Goal: Information Seeking & Learning: Learn about a topic

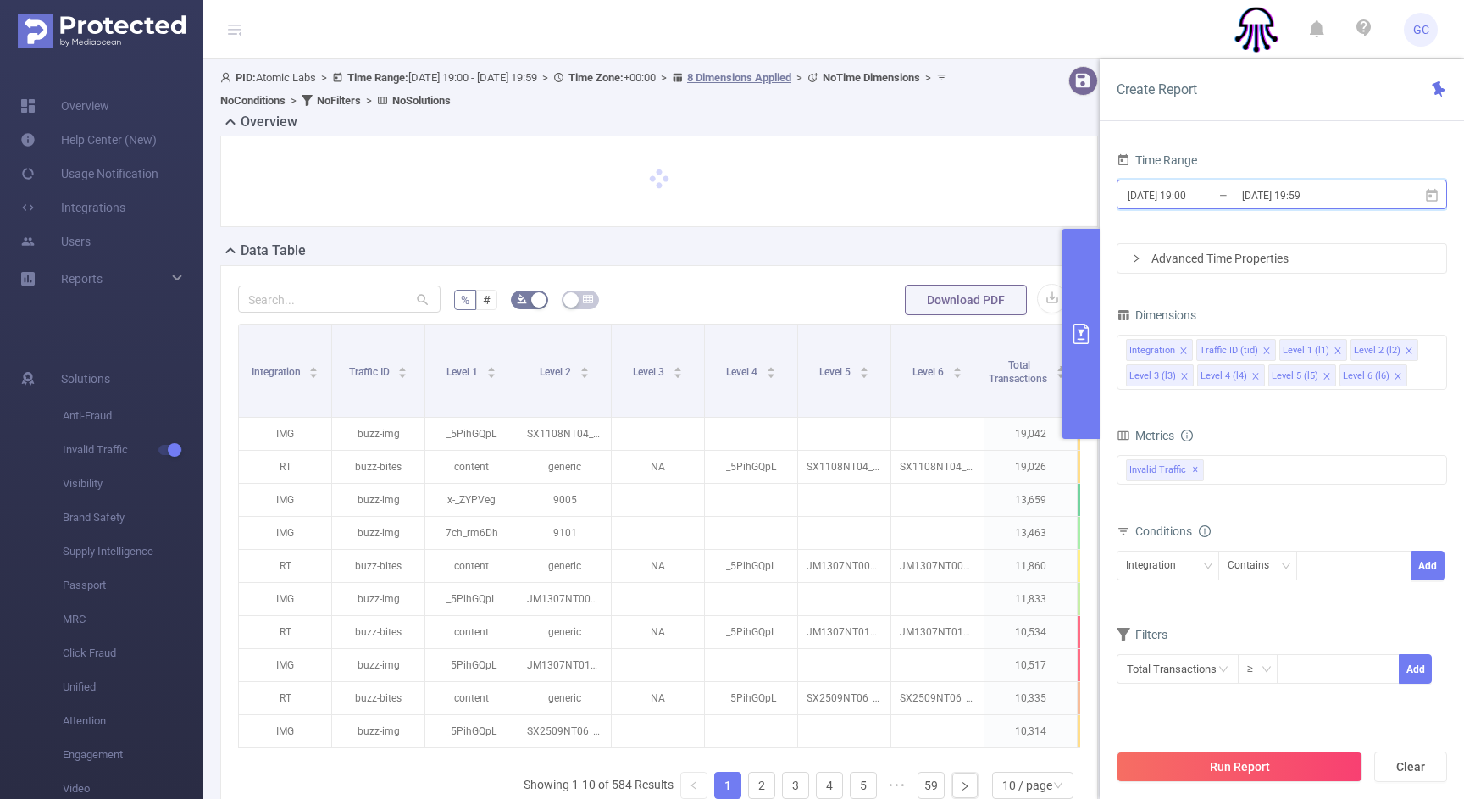
click at [1253, 207] on span "[DATE] 19:00 _ [DATE] 19:59" at bounding box center [1282, 195] width 330 height 30
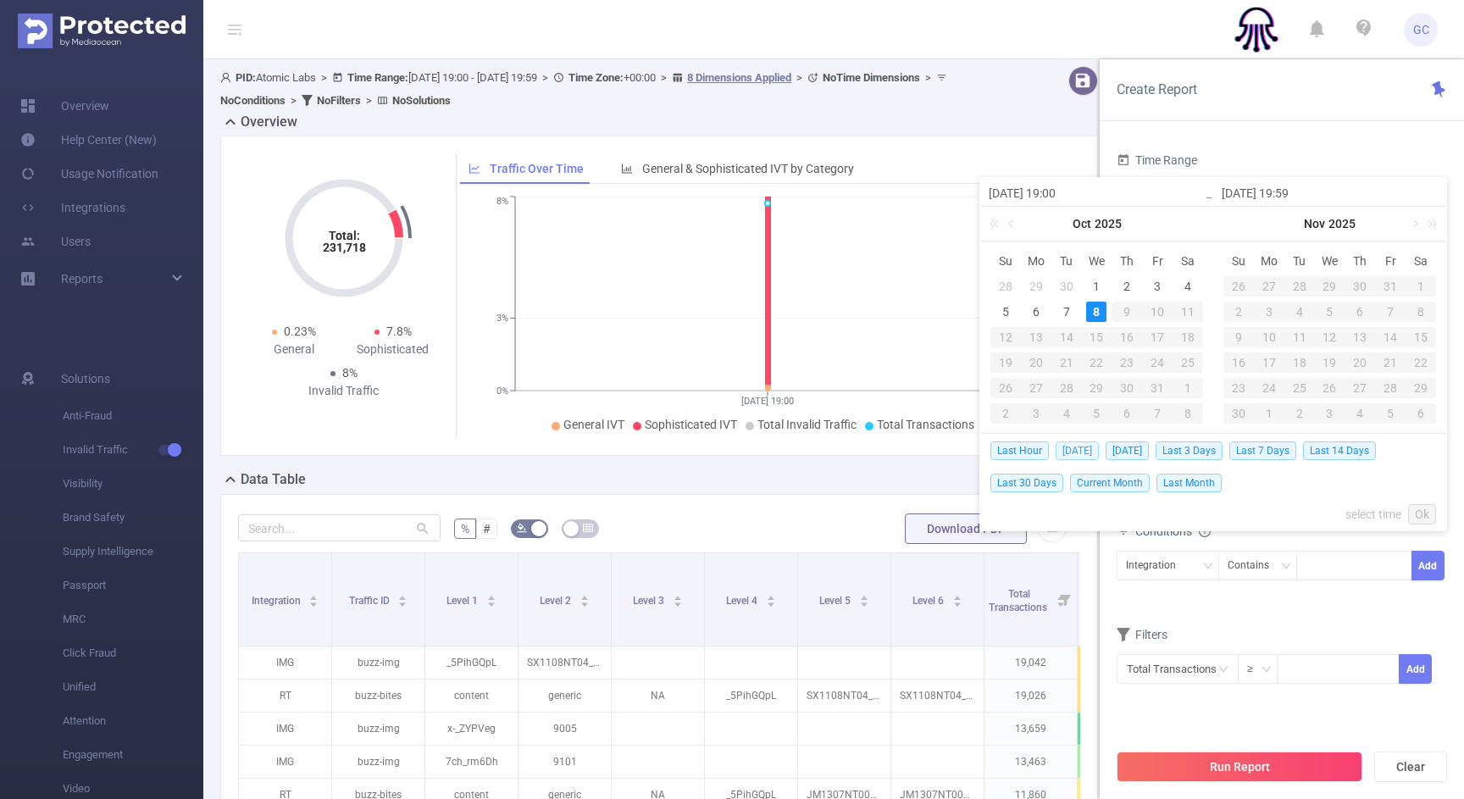
click at [1071, 448] on span "[DATE]" at bounding box center [1077, 450] width 43 height 19
type input "[DATE] 00:00"
type input "[DATE] 23:59"
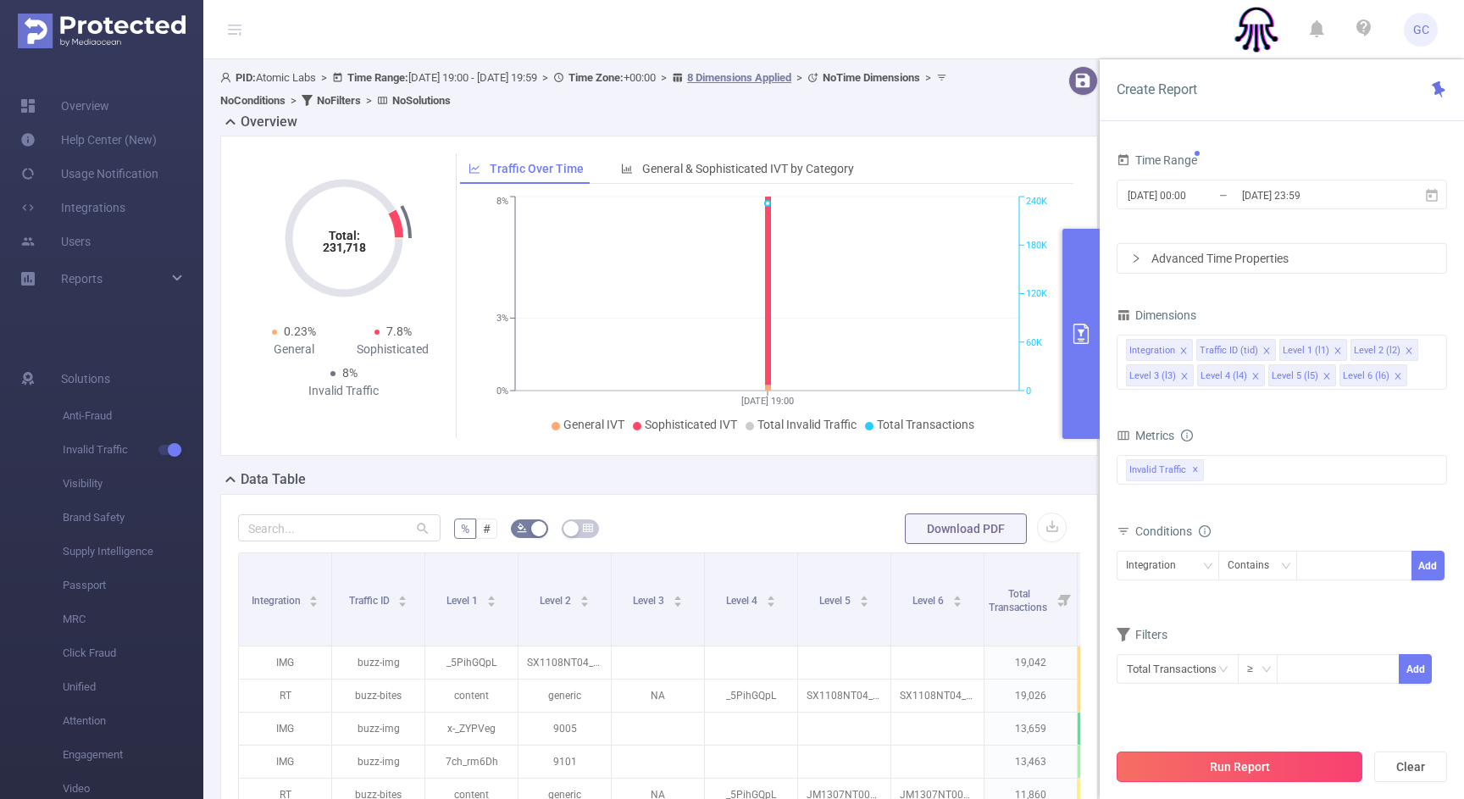
click at [1214, 764] on button "Run Report" at bounding box center [1240, 766] width 246 height 30
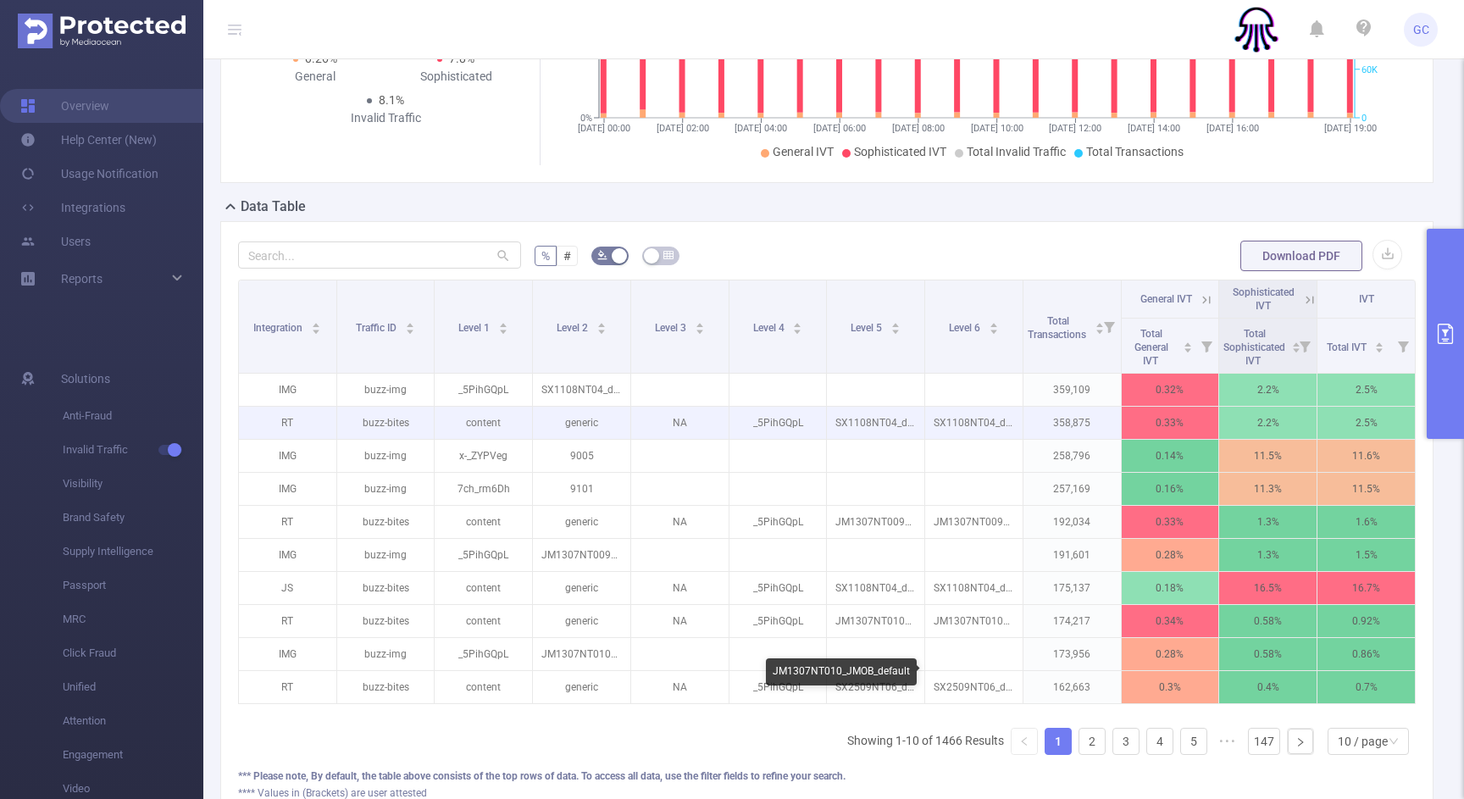
scroll to position [258, 0]
click at [777, 417] on p "_5PihGQpL" at bounding box center [777, 422] width 97 height 32
copy p "_5PihGQpL"
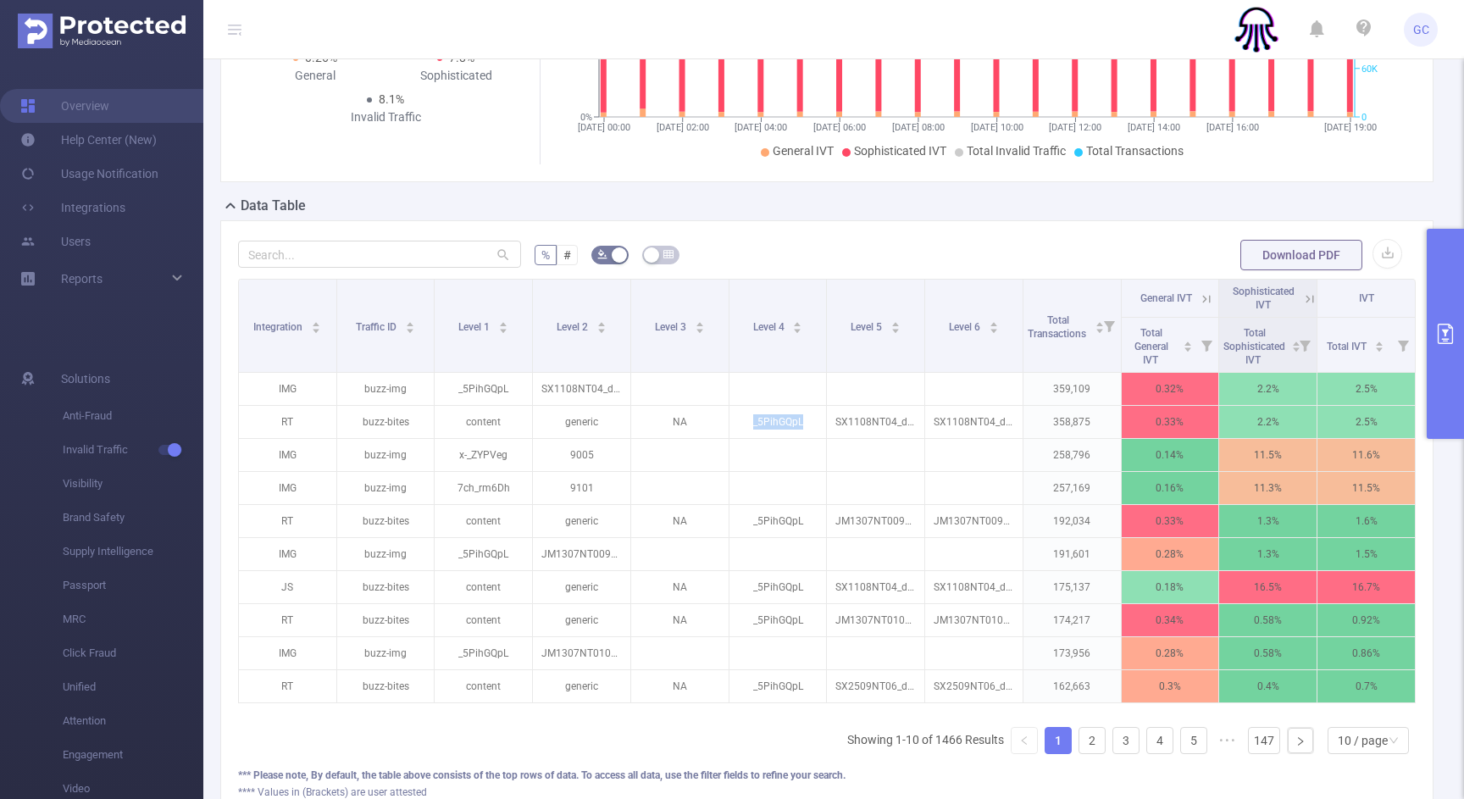
click at [1443, 341] on icon "primary" at bounding box center [1445, 334] width 20 height 20
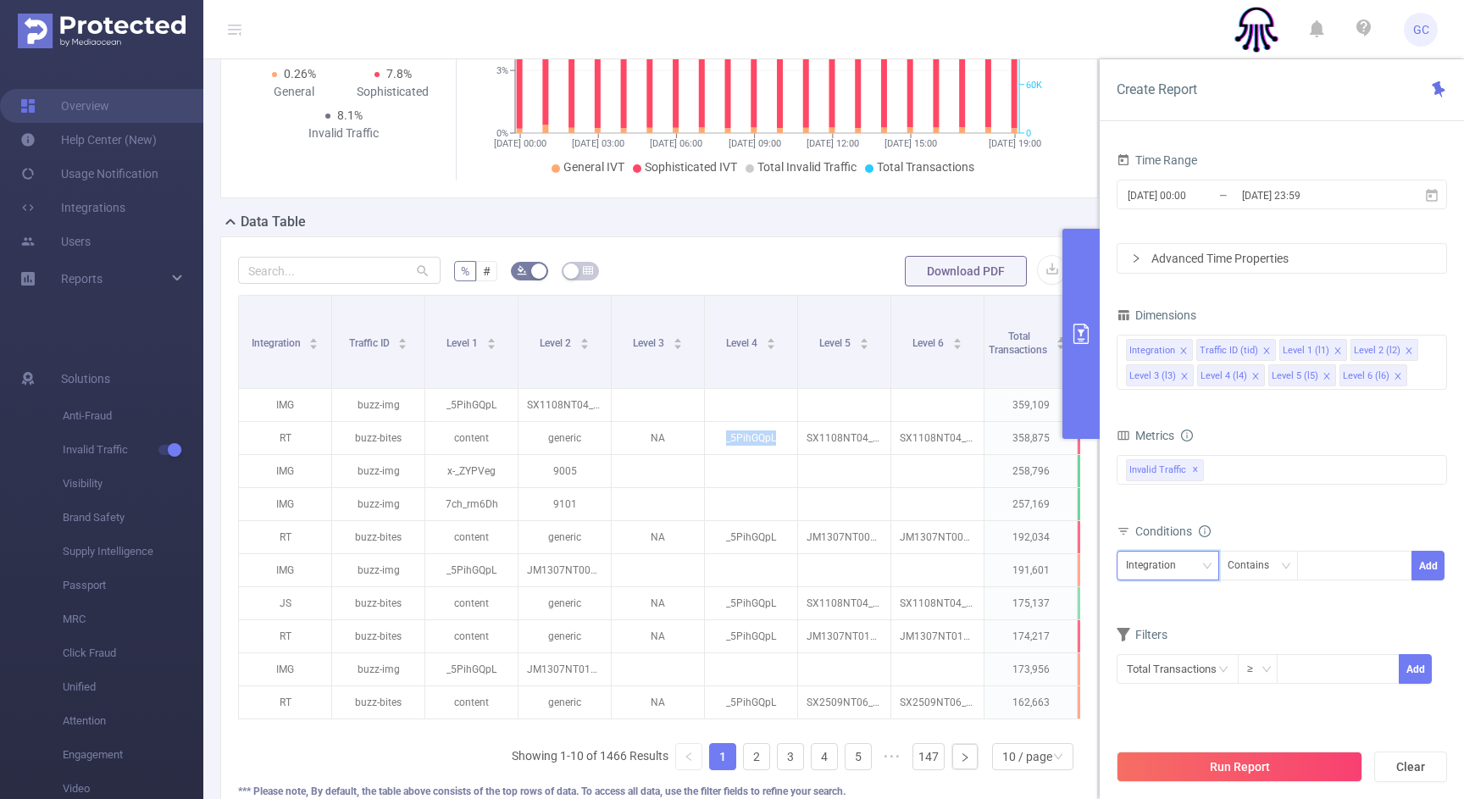
click at [1155, 570] on div "Integration" at bounding box center [1157, 565] width 62 height 28
click at [1135, 734] on li "Level 4 (l4)" at bounding box center [1168, 736] width 103 height 27
click at [1314, 566] on div at bounding box center [1353, 565] width 97 height 28
paste input "_5PihGQpL"
type input "_5PihGQpL"
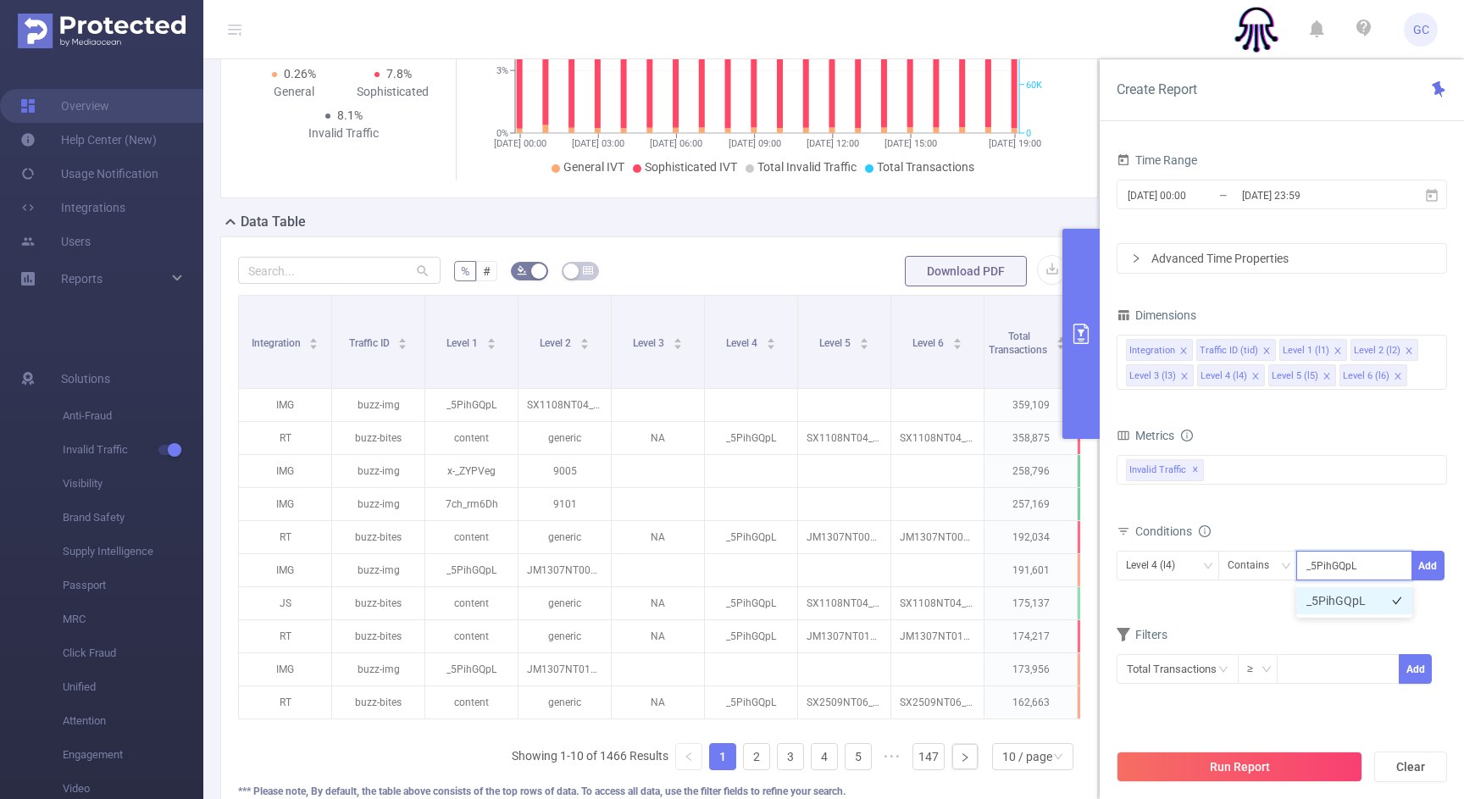
click at [1356, 602] on li "_5PihGQpL" at bounding box center [1354, 600] width 116 height 27
click at [1429, 567] on button "Add" at bounding box center [1427, 566] width 33 height 30
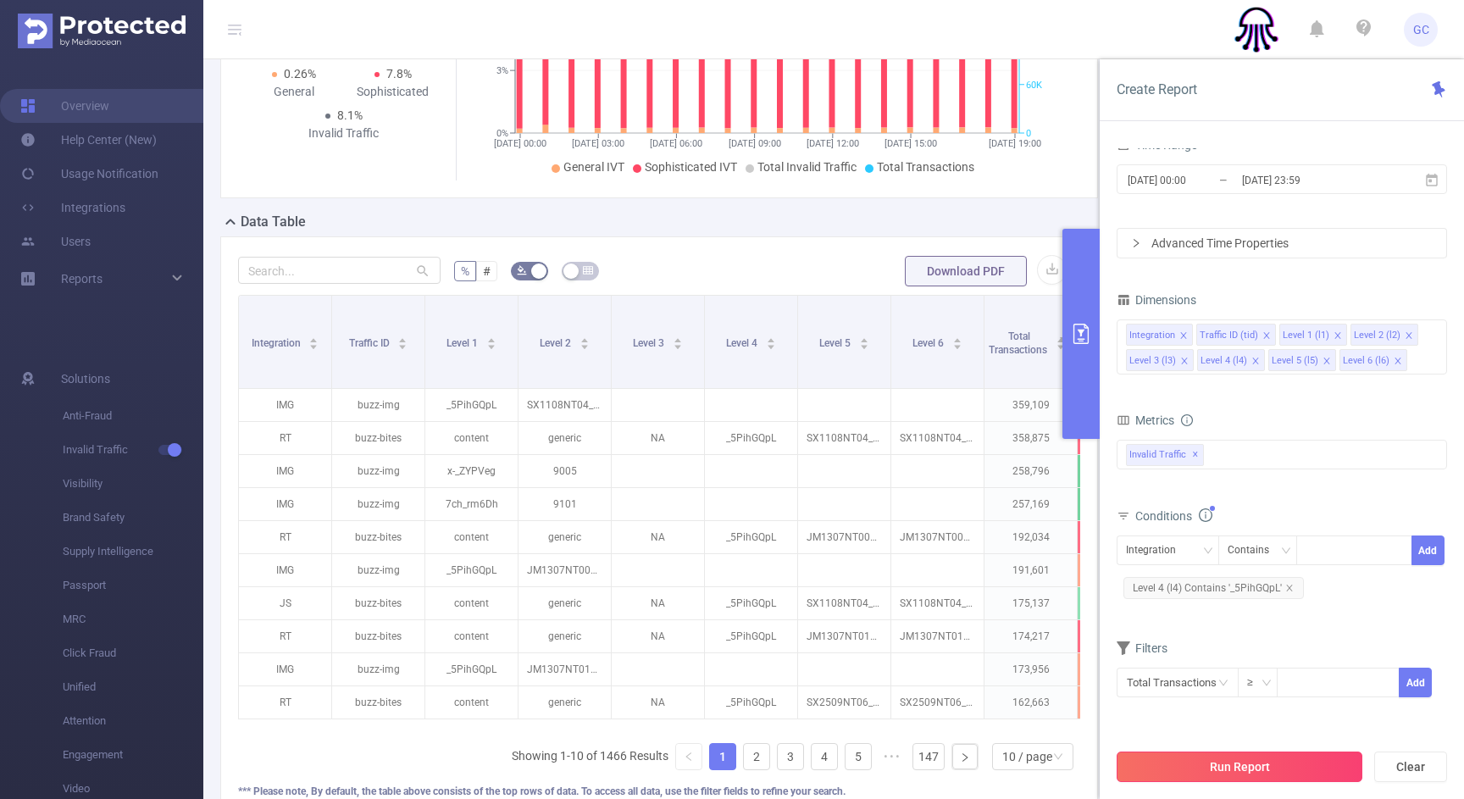
click at [1216, 771] on button "Run Report" at bounding box center [1240, 766] width 246 height 30
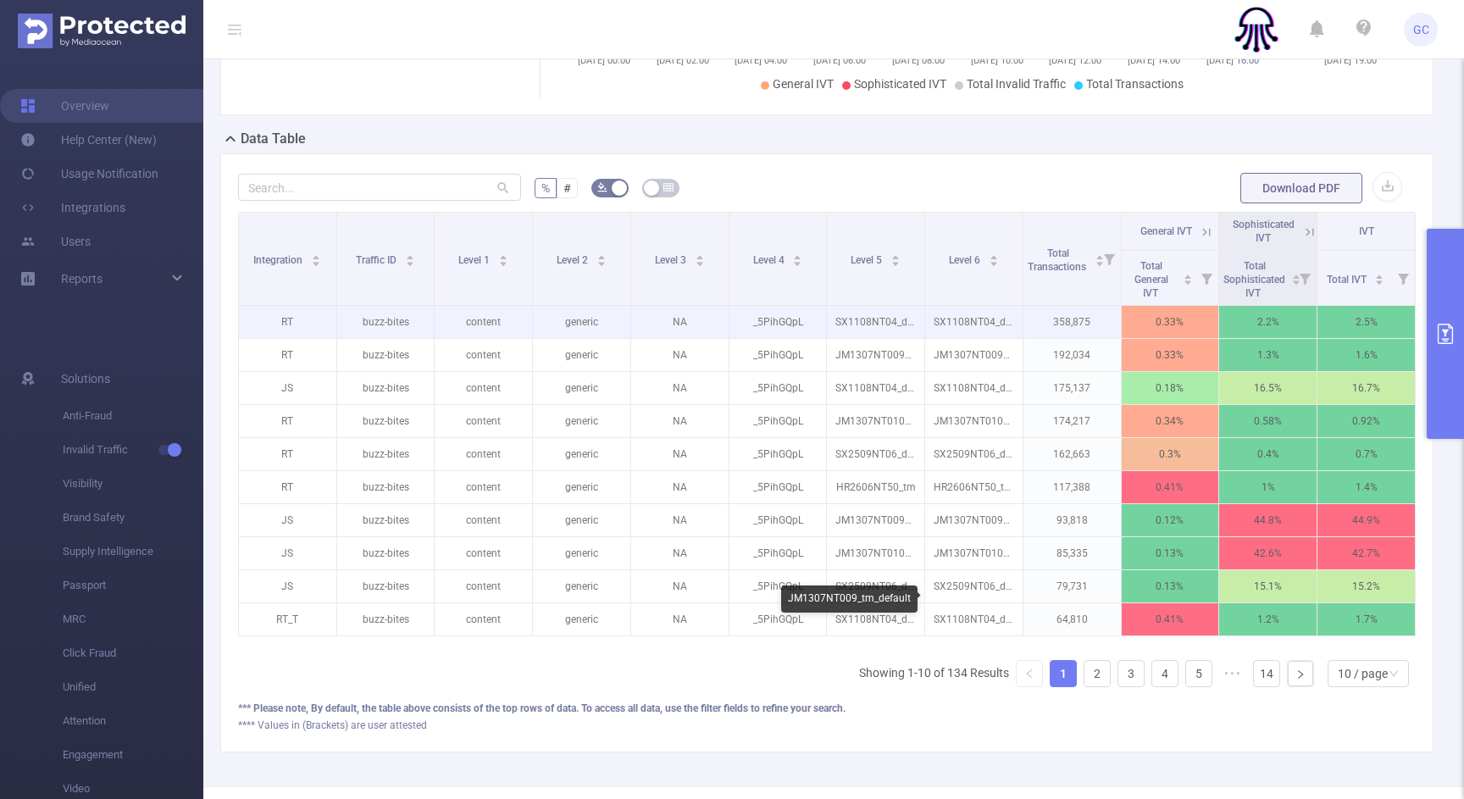
scroll to position [326, 0]
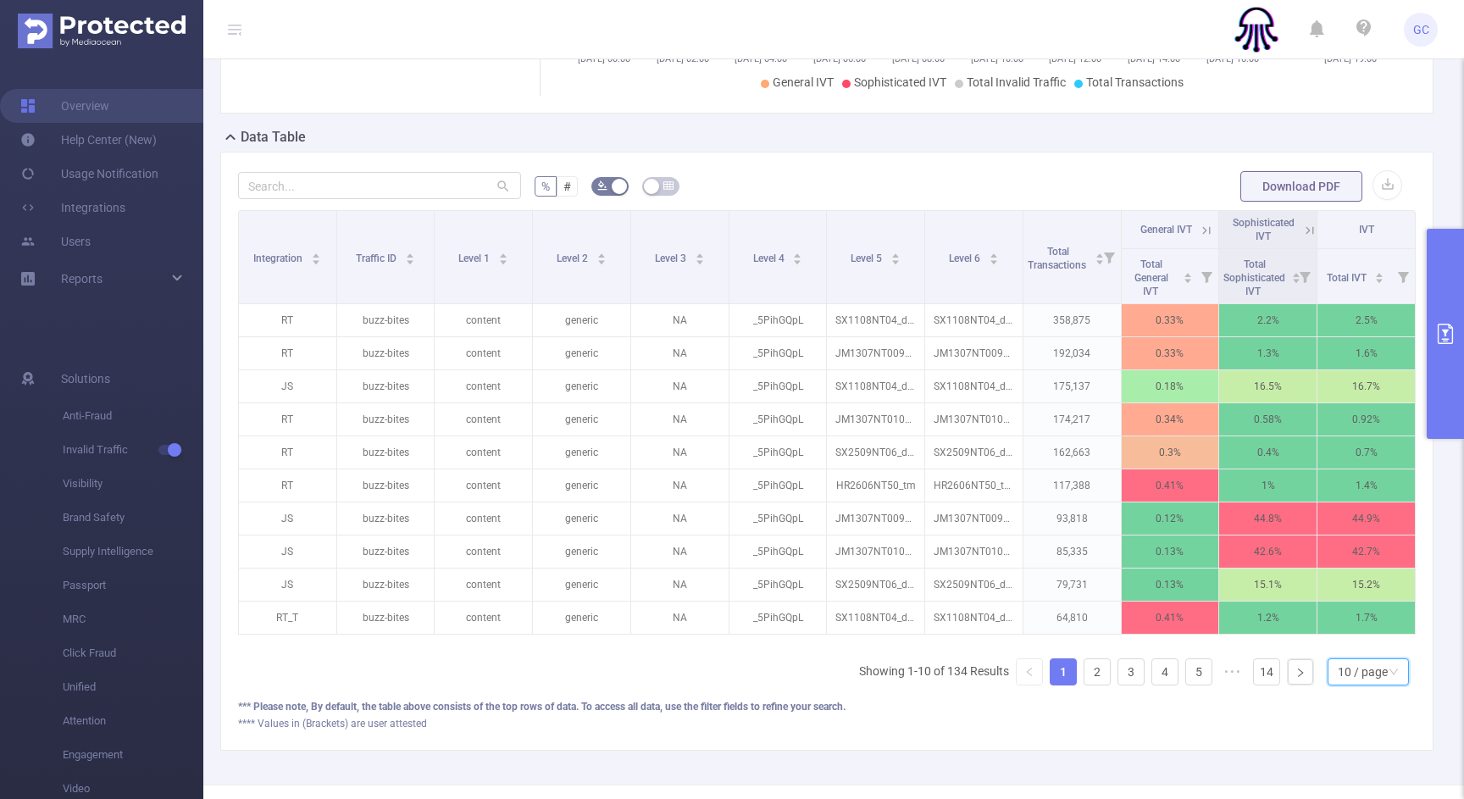
click at [1355, 684] on div "10 / page" at bounding box center [1363, 671] width 50 height 25
click at [1351, 655] on li "50 / page" at bounding box center [1367, 641] width 81 height 27
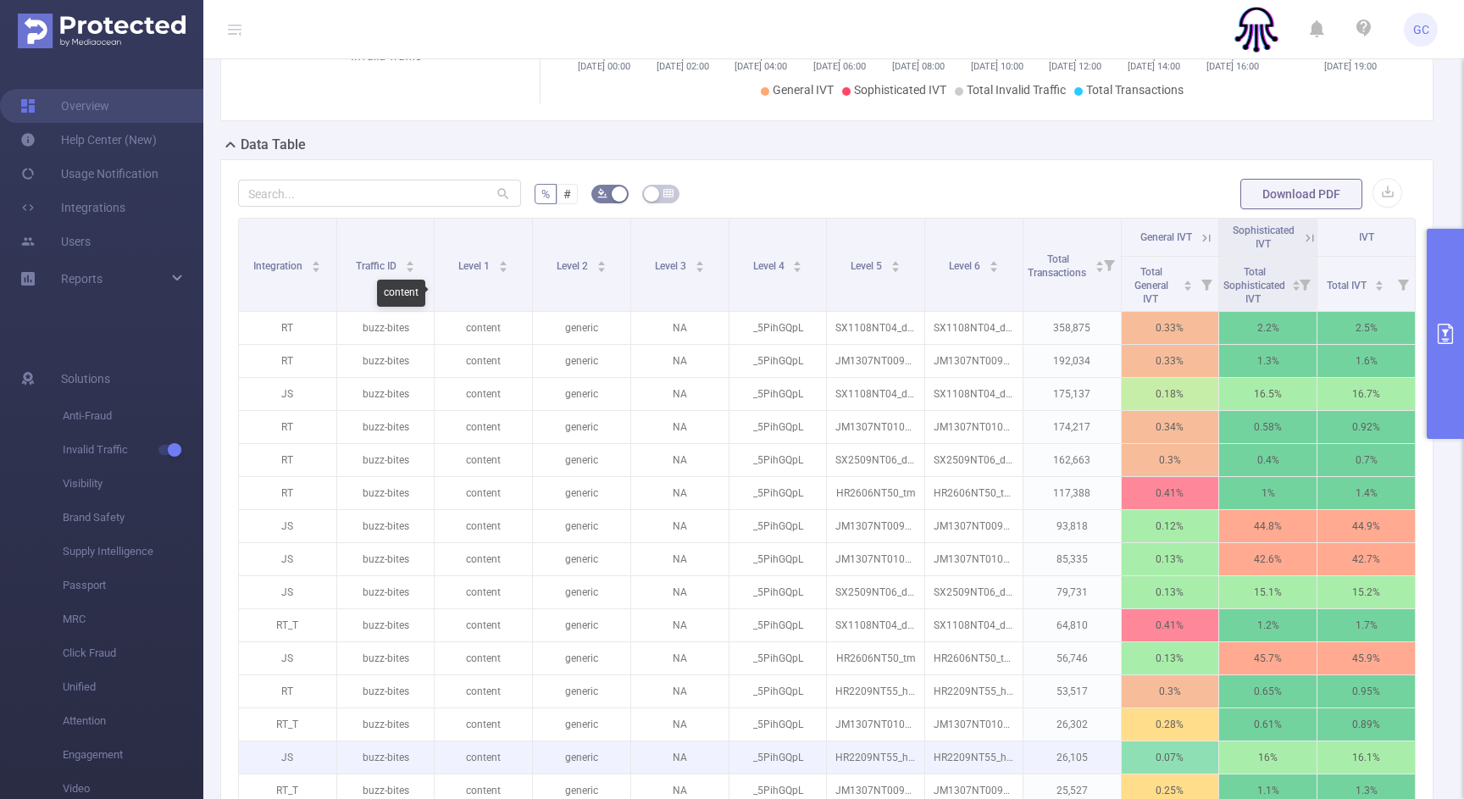
scroll to position [292, 0]
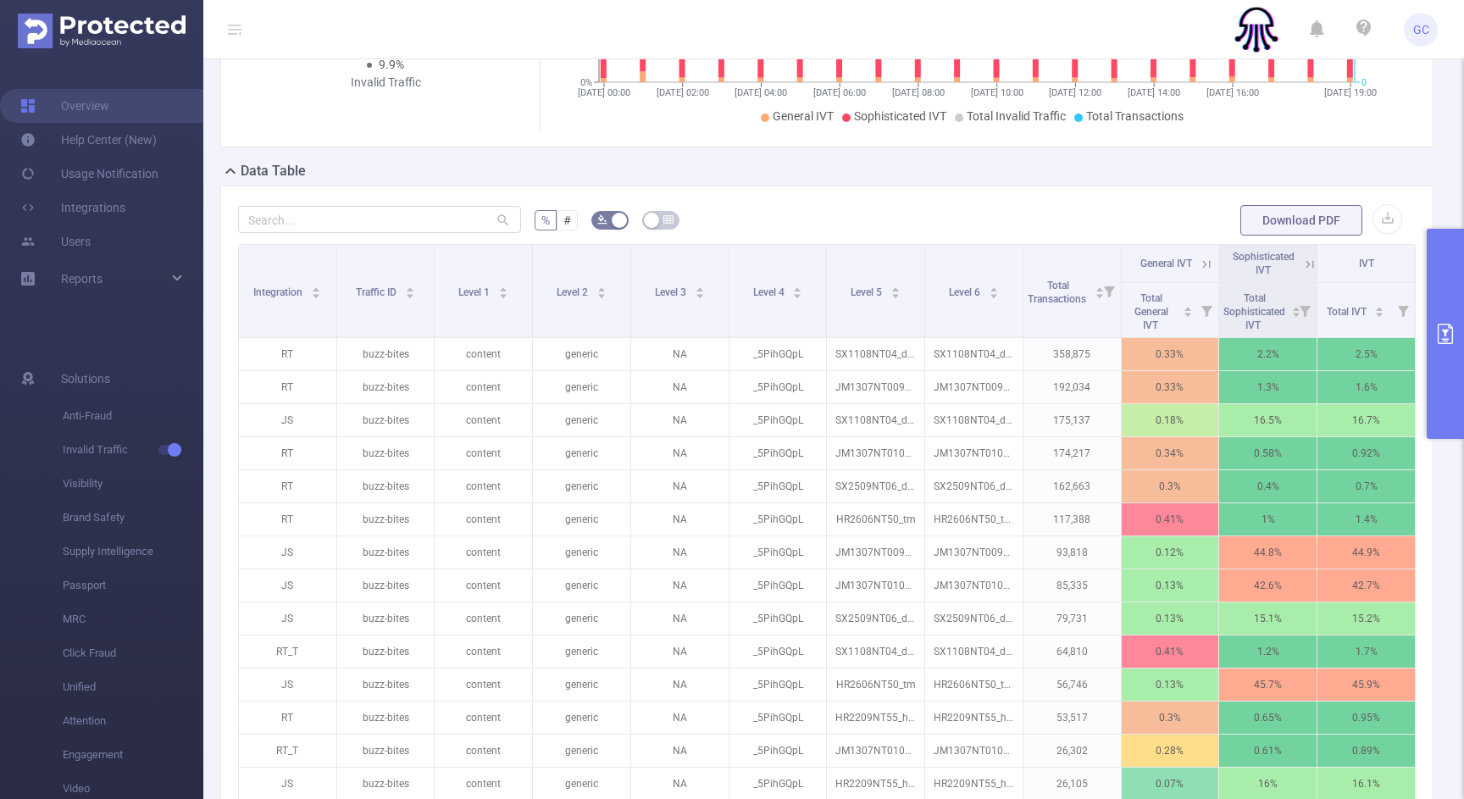
click at [1441, 339] on icon "primary" at bounding box center [1445, 334] width 15 height 20
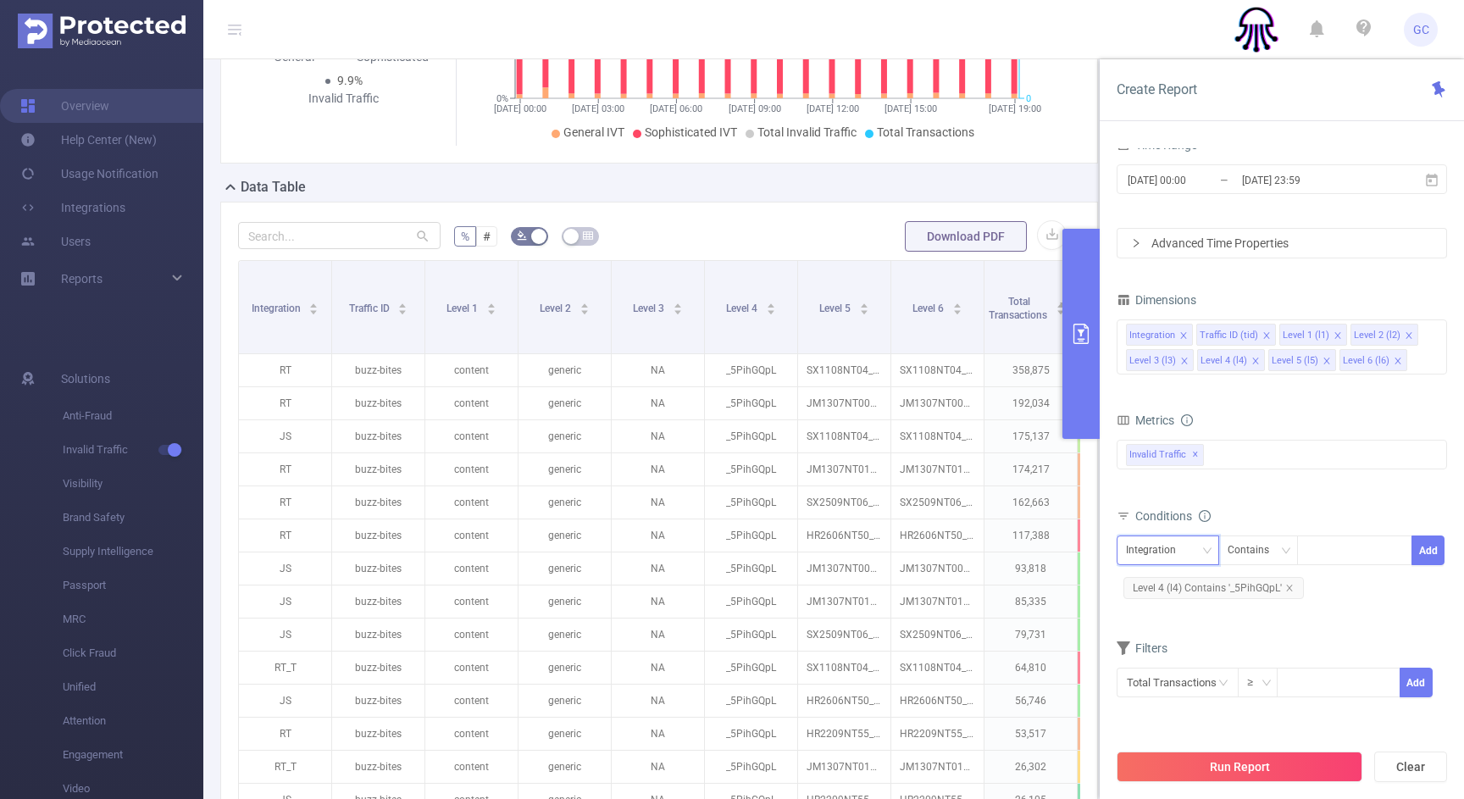
click at [1139, 557] on div "Integration" at bounding box center [1157, 550] width 62 height 28
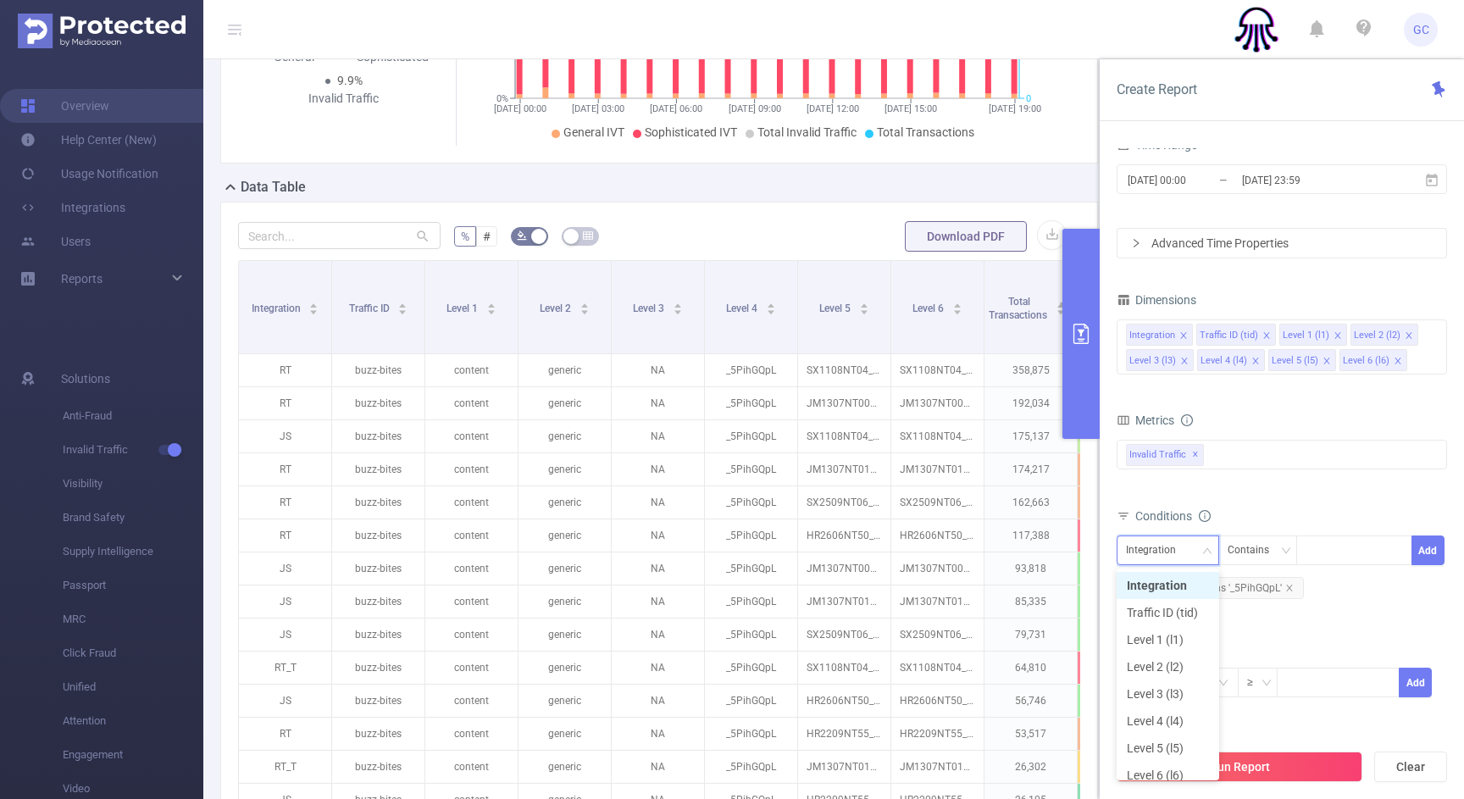
click at [1141, 588] on li "Integration" at bounding box center [1168, 585] width 103 height 27
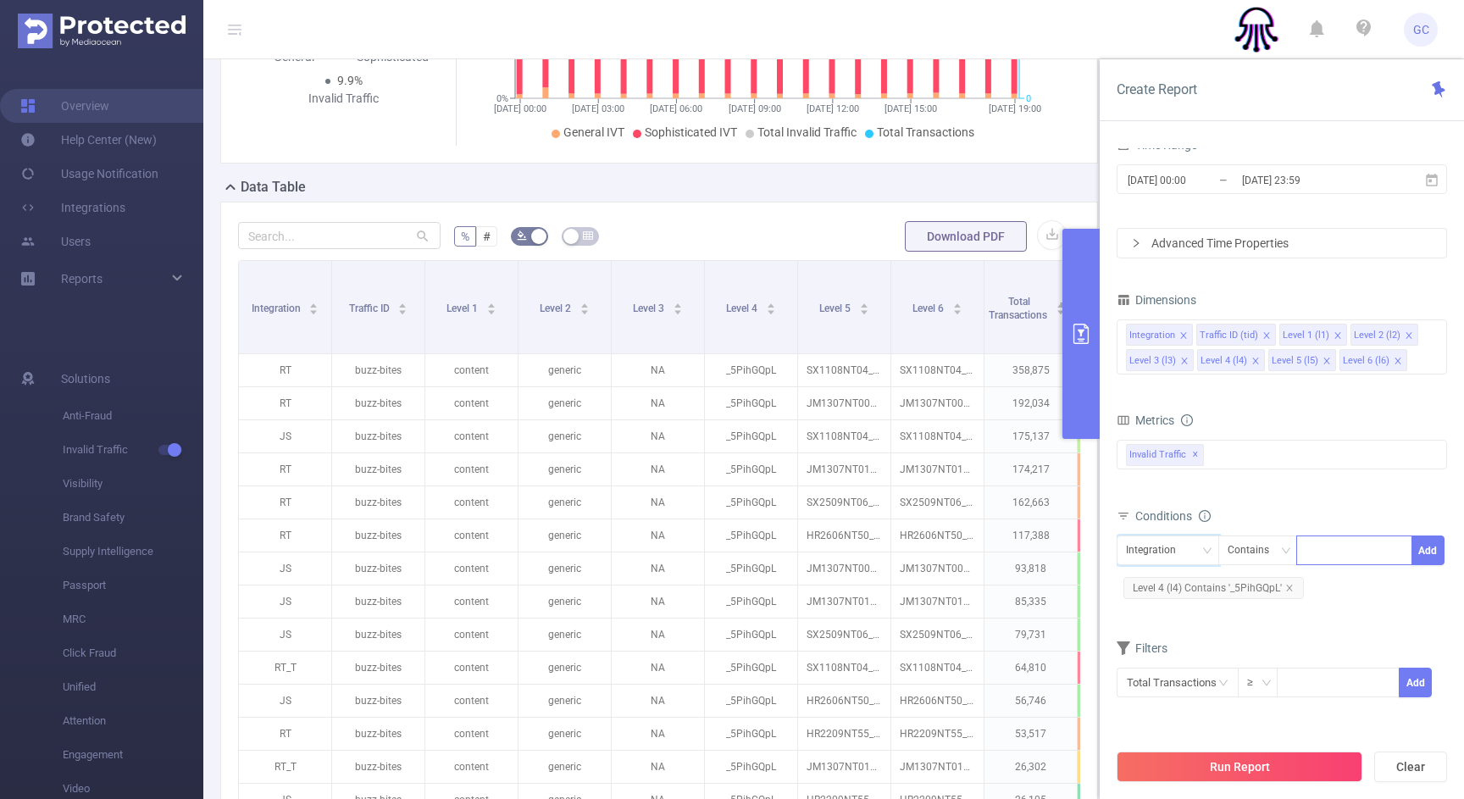
click at [1319, 549] on div at bounding box center [1353, 550] width 97 height 28
click at [1233, 551] on div "Contains" at bounding box center [1253, 550] width 53 height 28
click at [1235, 638] on li "Is Not" at bounding box center [1273, 639] width 113 height 27
click at [1331, 554] on div at bounding box center [1353, 550] width 97 height 28
type input "JS"
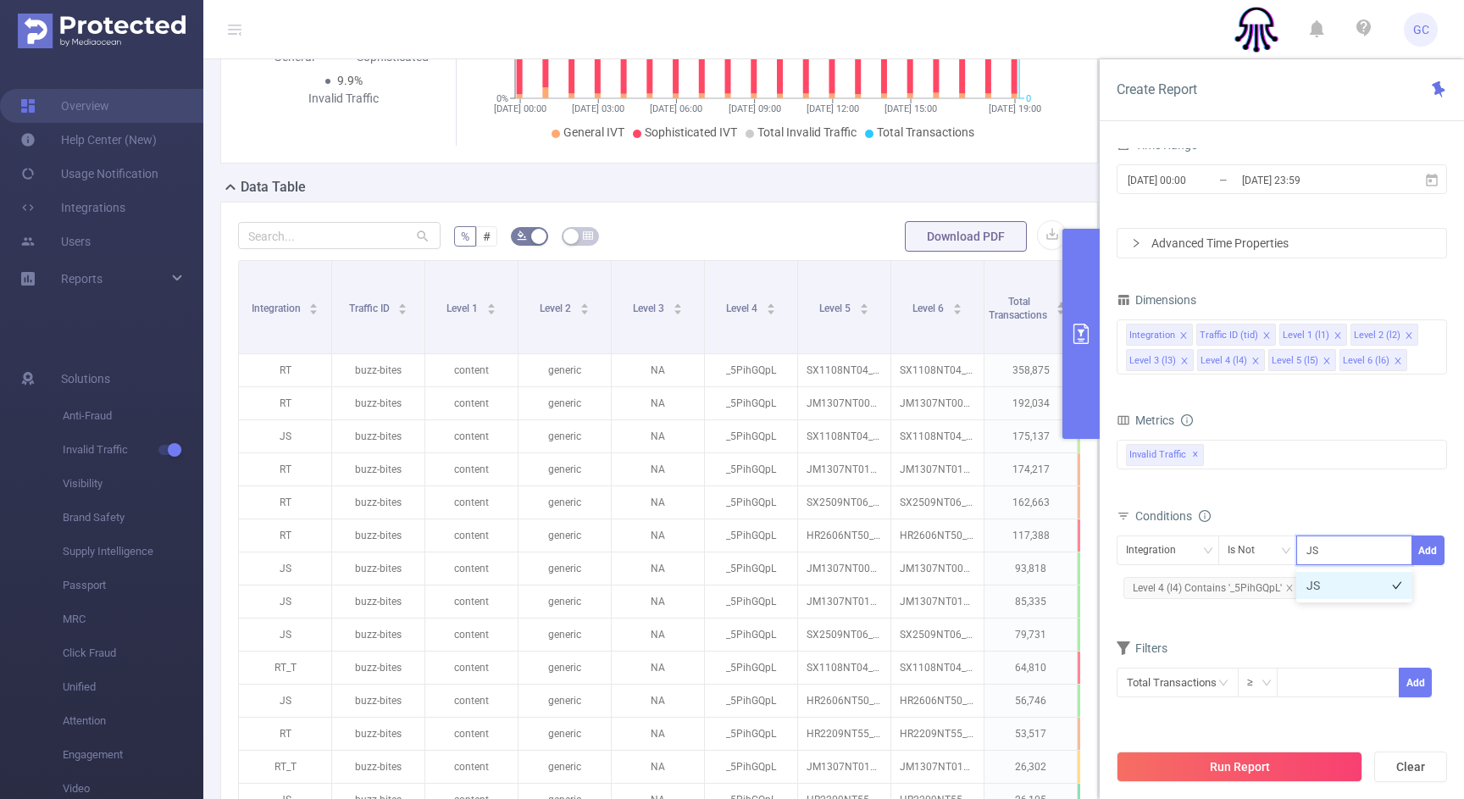
click at [1344, 579] on li "JS" at bounding box center [1354, 585] width 116 height 27
click at [1436, 552] on button "Add" at bounding box center [1427, 550] width 33 height 30
click at [1199, 764] on button "Run Report" at bounding box center [1240, 766] width 246 height 30
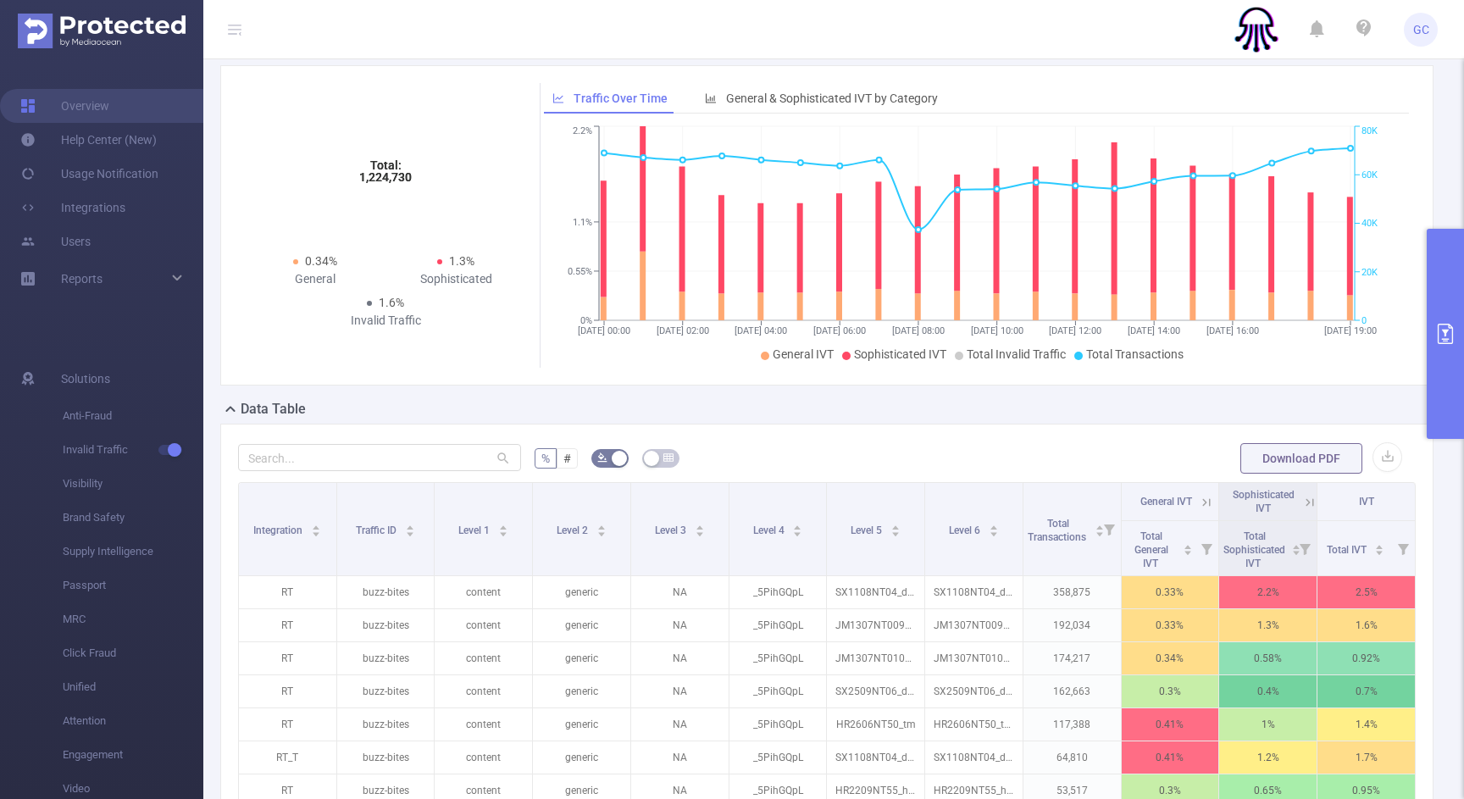
click at [1438, 338] on icon "primary" at bounding box center [1445, 334] width 20 height 20
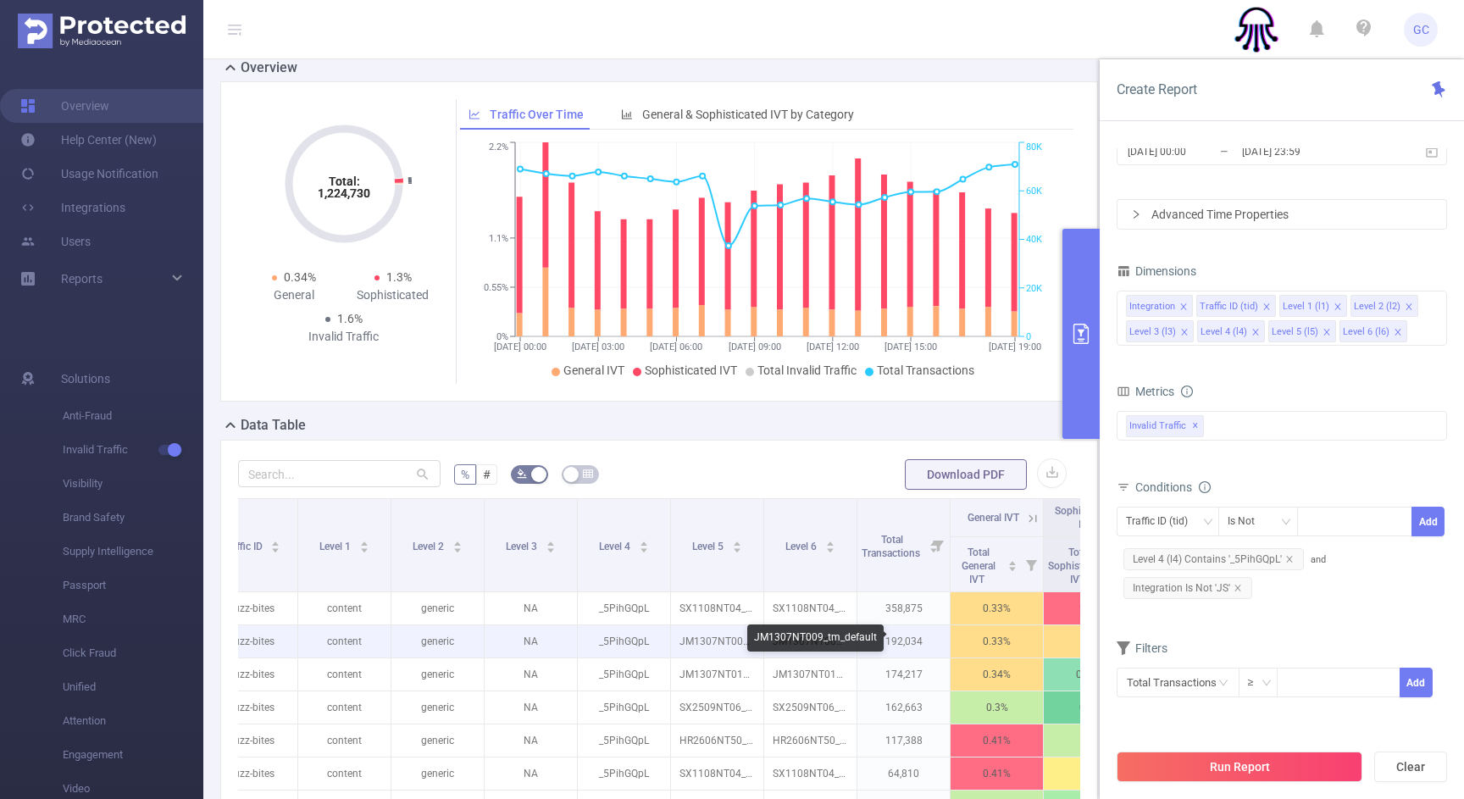
scroll to position [0, 280]
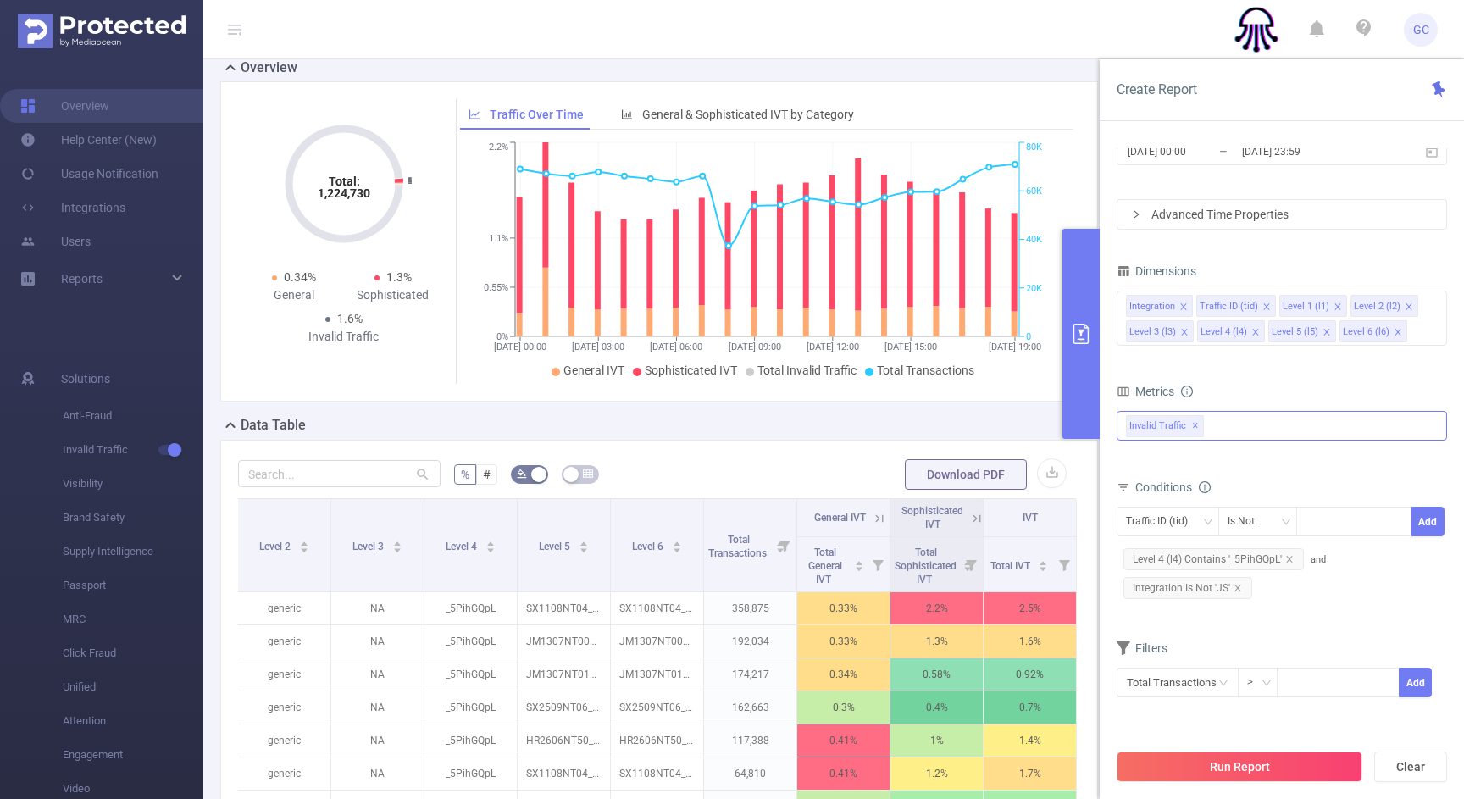
click at [1171, 429] on span "Invalid Traffic ✕" at bounding box center [1165, 426] width 78 height 22
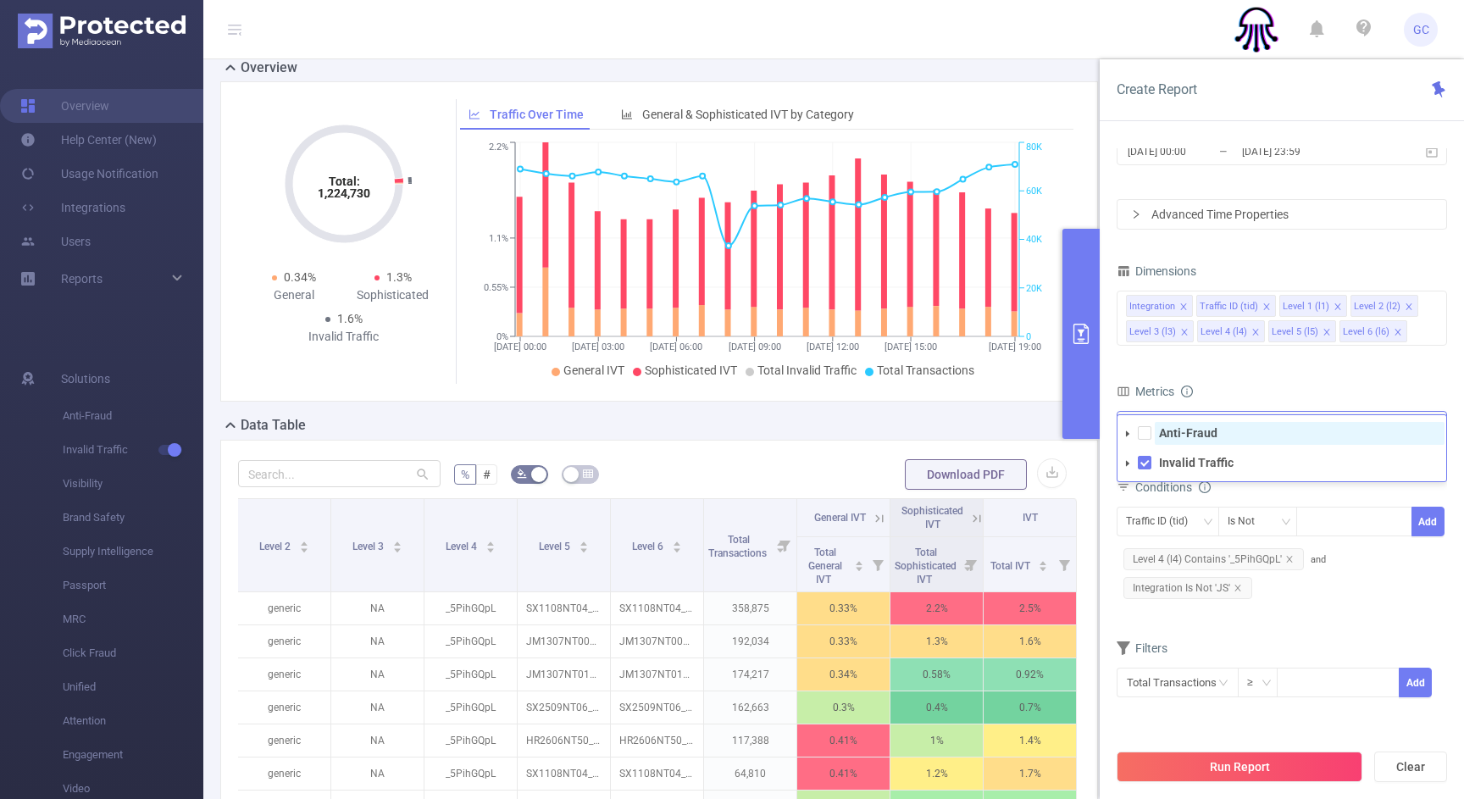
click at [1155, 436] on span "Anti-Fraud" at bounding box center [1300, 433] width 290 height 23
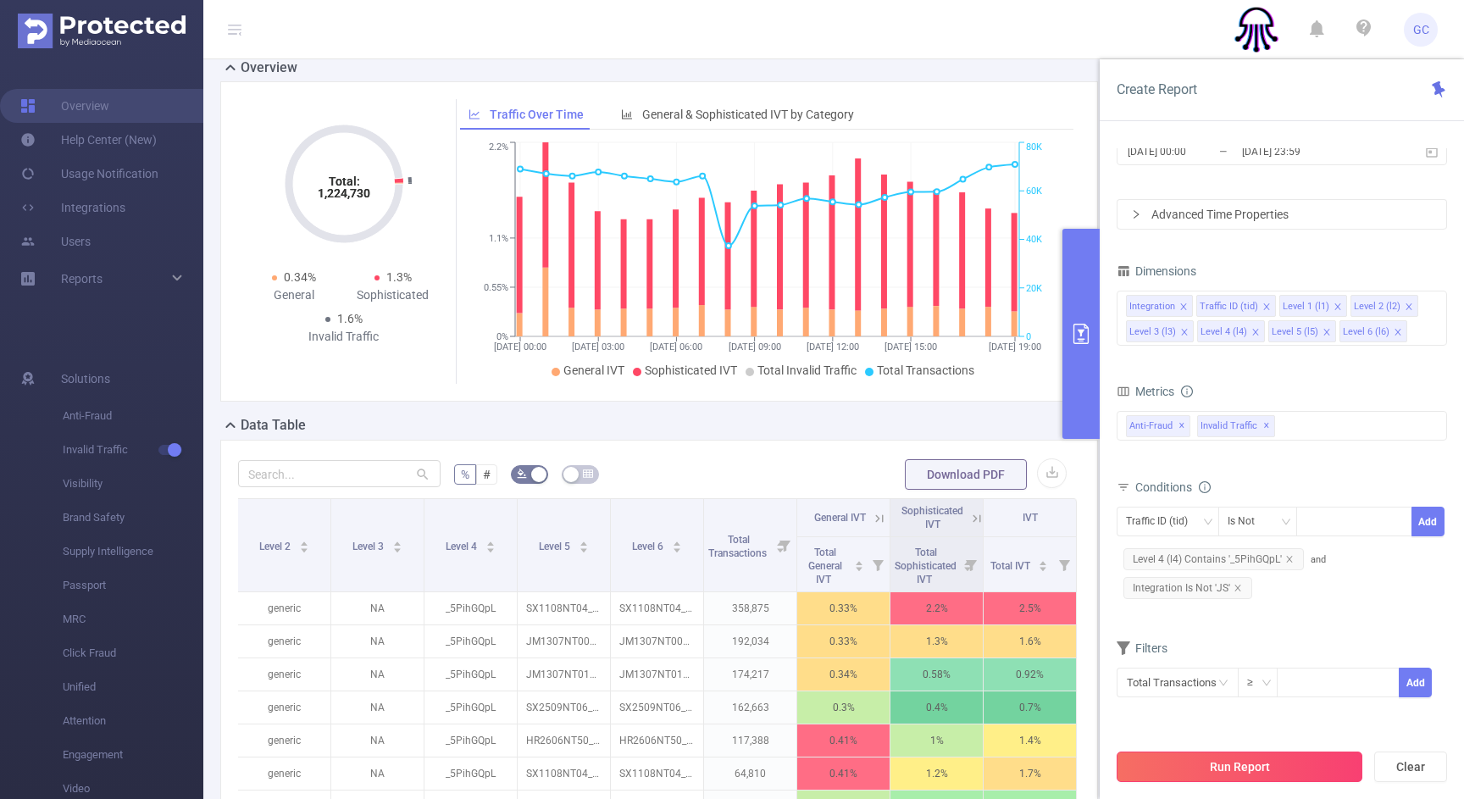
click at [1191, 769] on button "Run Report" at bounding box center [1240, 766] width 246 height 30
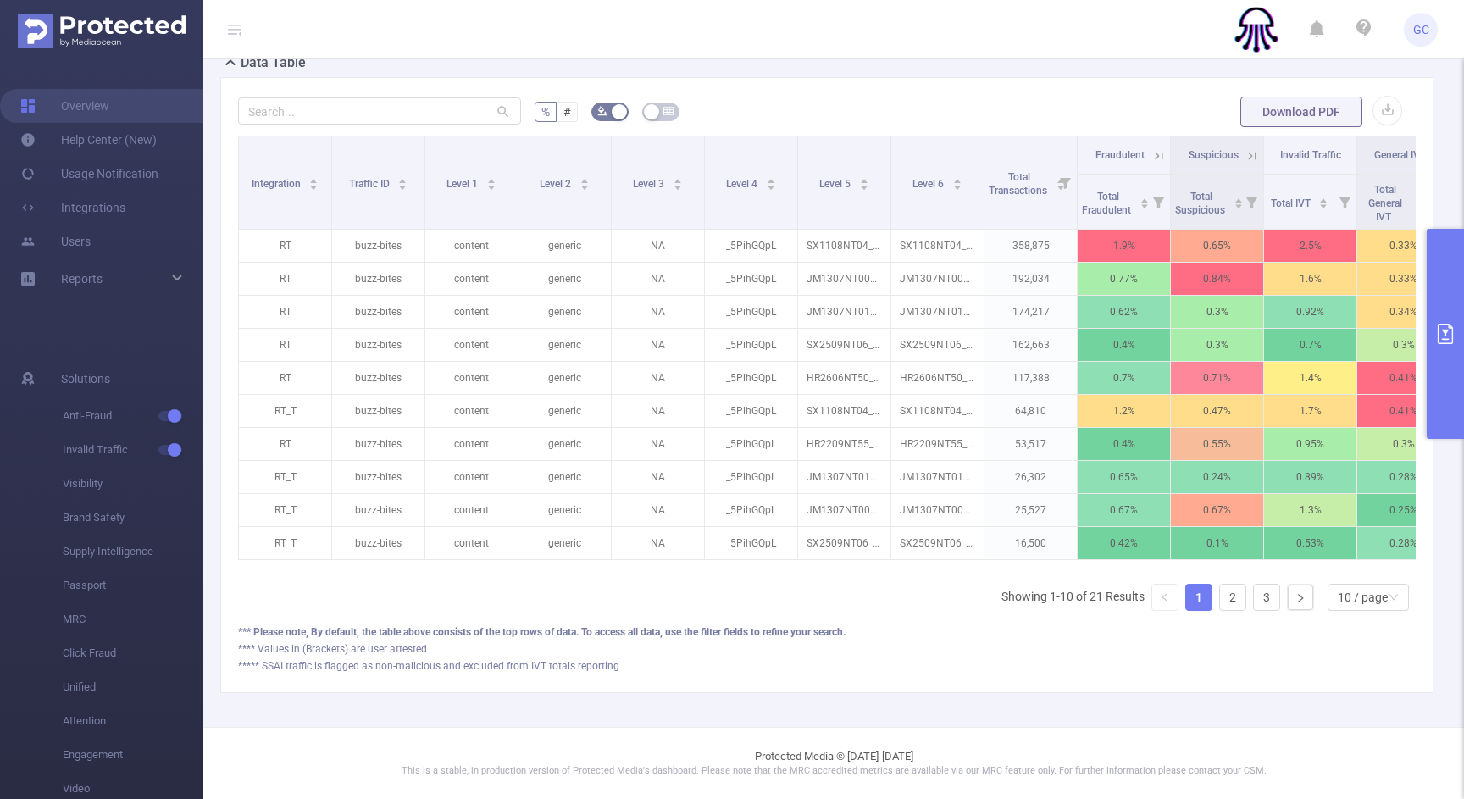
scroll to position [401, 0]
click at [1356, 606] on div "10 / page" at bounding box center [1363, 597] width 50 height 25
click at [1359, 577] on li "50 / page" at bounding box center [1367, 566] width 81 height 27
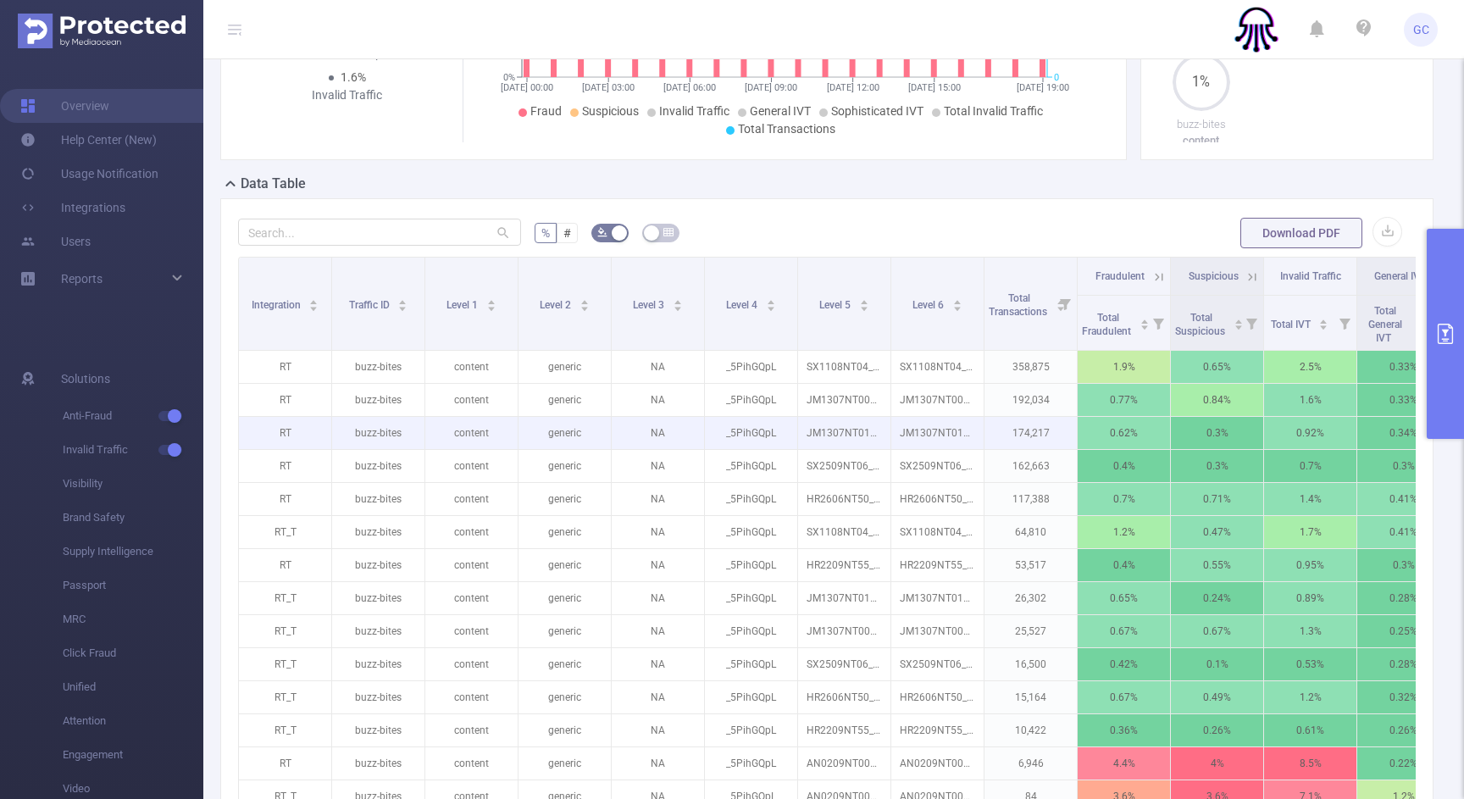
scroll to position [335, 0]
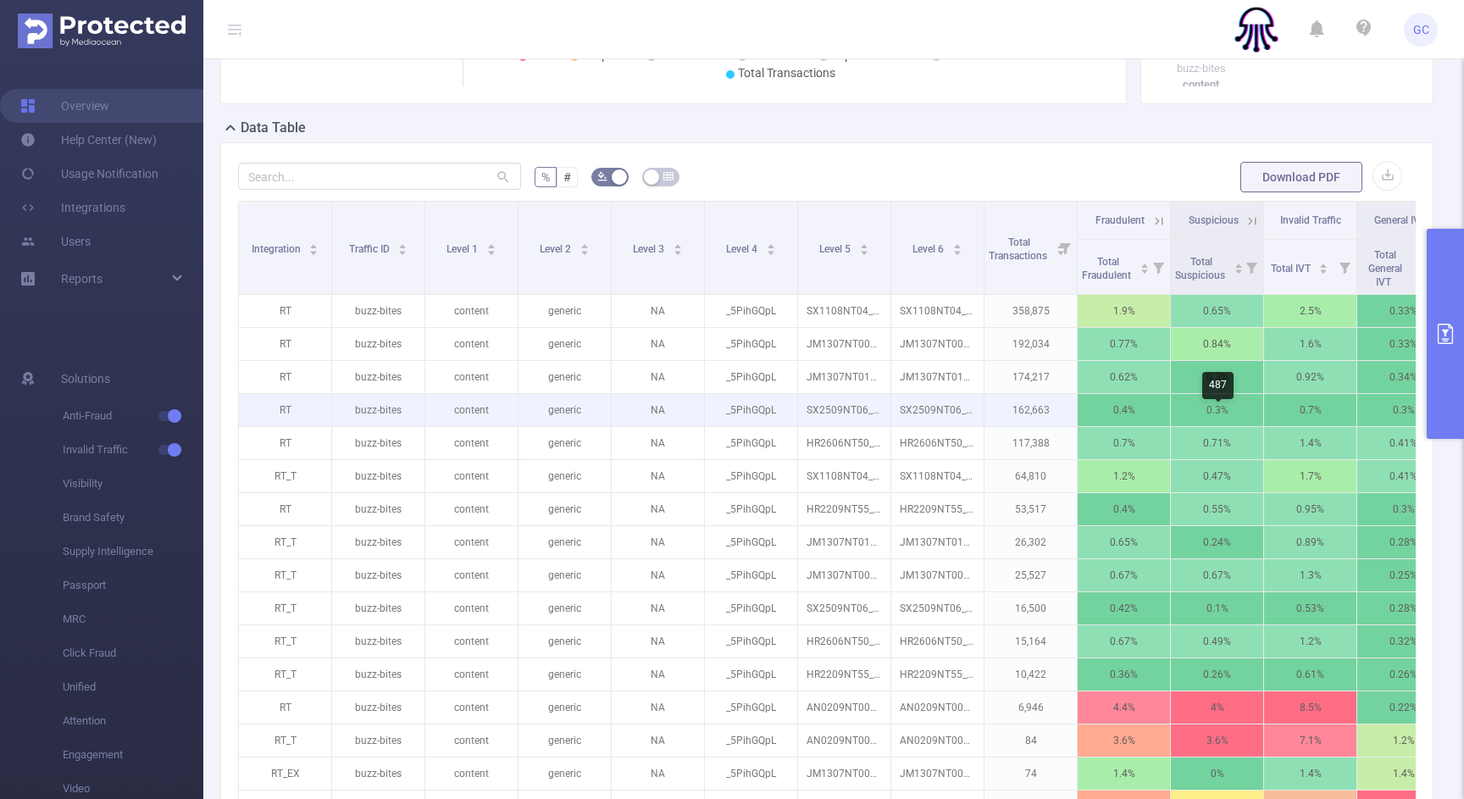
click at [1207, 424] on p "0.3%" at bounding box center [1217, 410] width 92 height 32
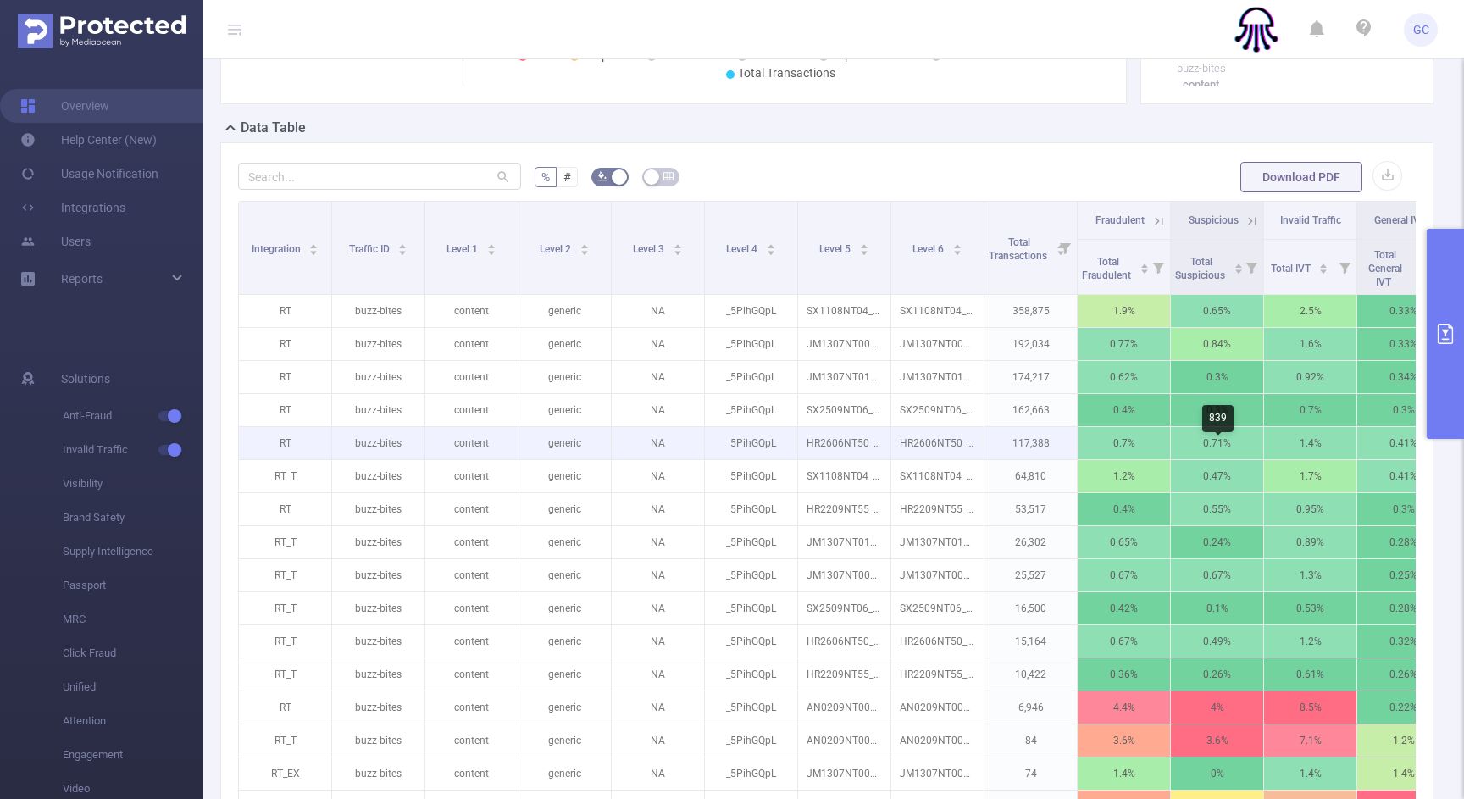
click at [1214, 451] on p "0.71%" at bounding box center [1217, 443] width 92 height 32
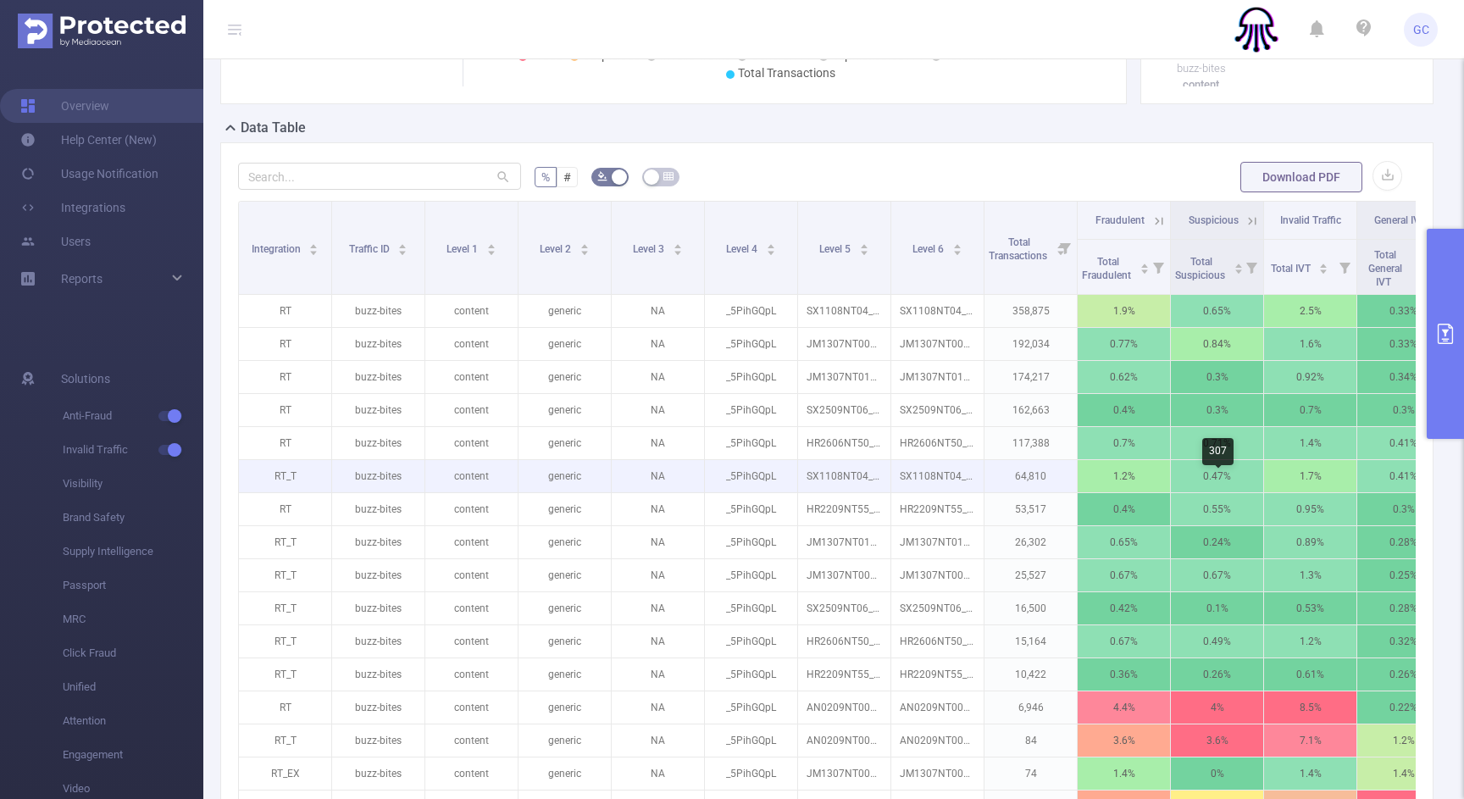
click at [1217, 492] on p "0.47%" at bounding box center [1217, 476] width 92 height 32
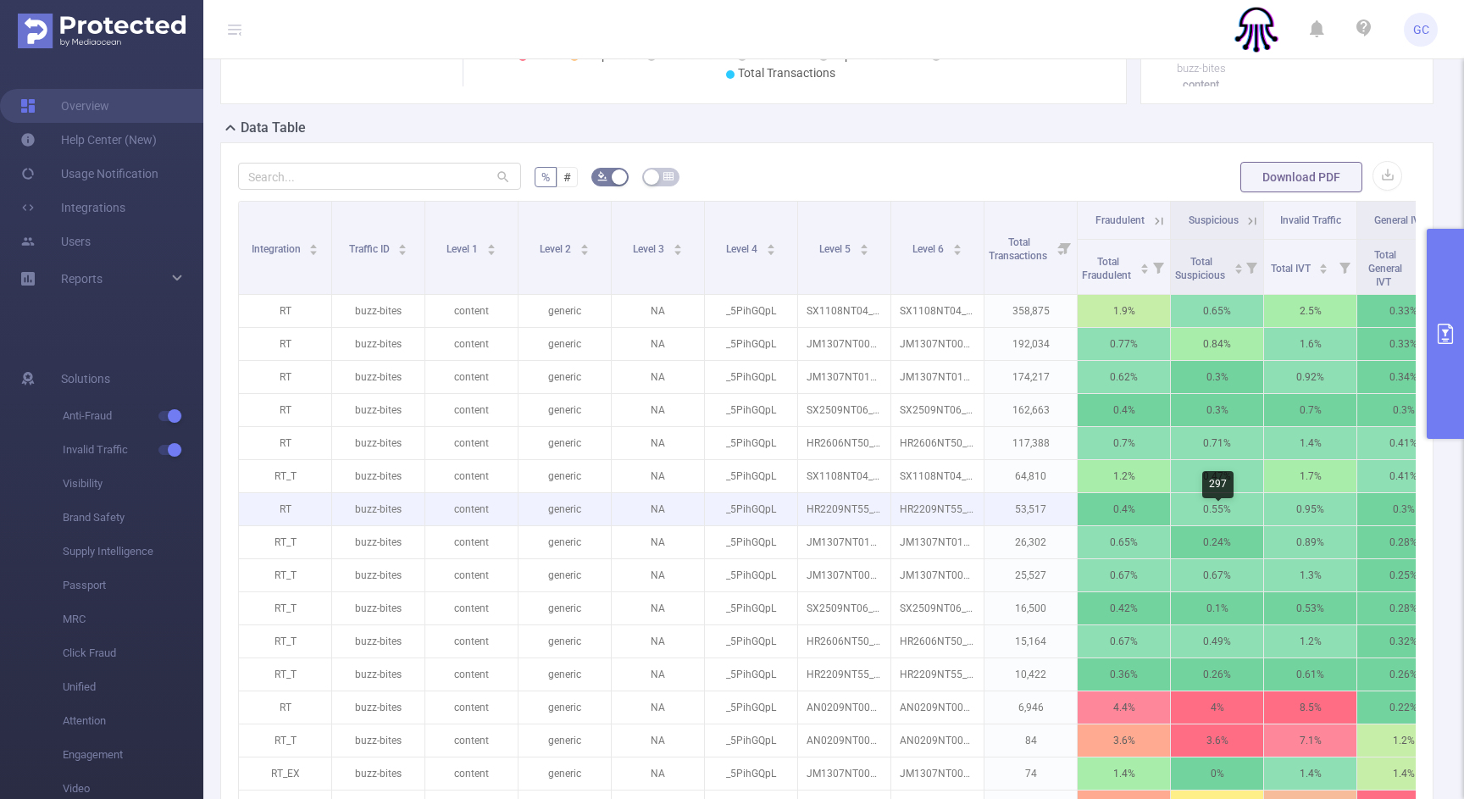
click at [1209, 518] on p "0.55%" at bounding box center [1217, 509] width 92 height 32
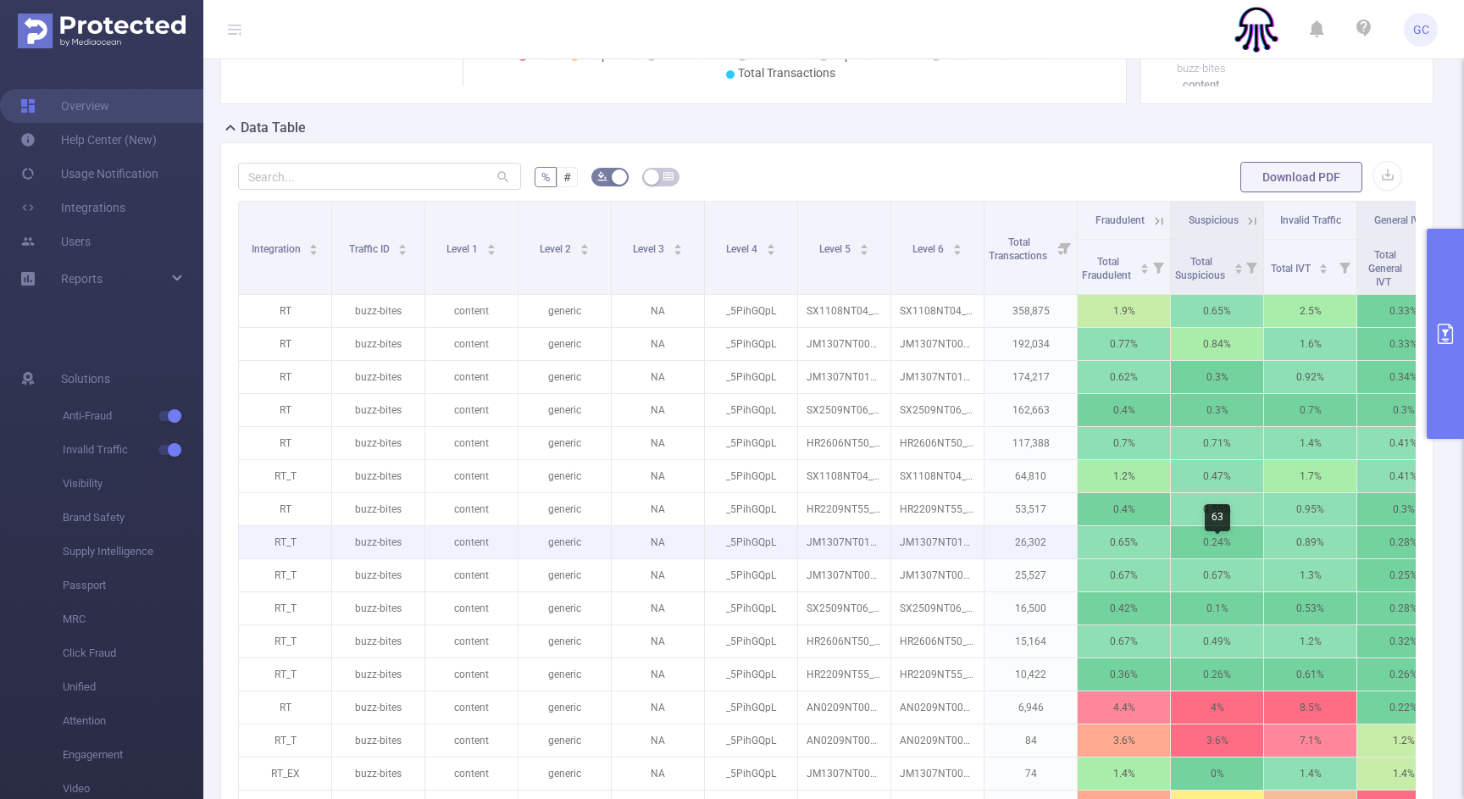
click at [1217, 557] on p "0.24%" at bounding box center [1217, 542] width 92 height 32
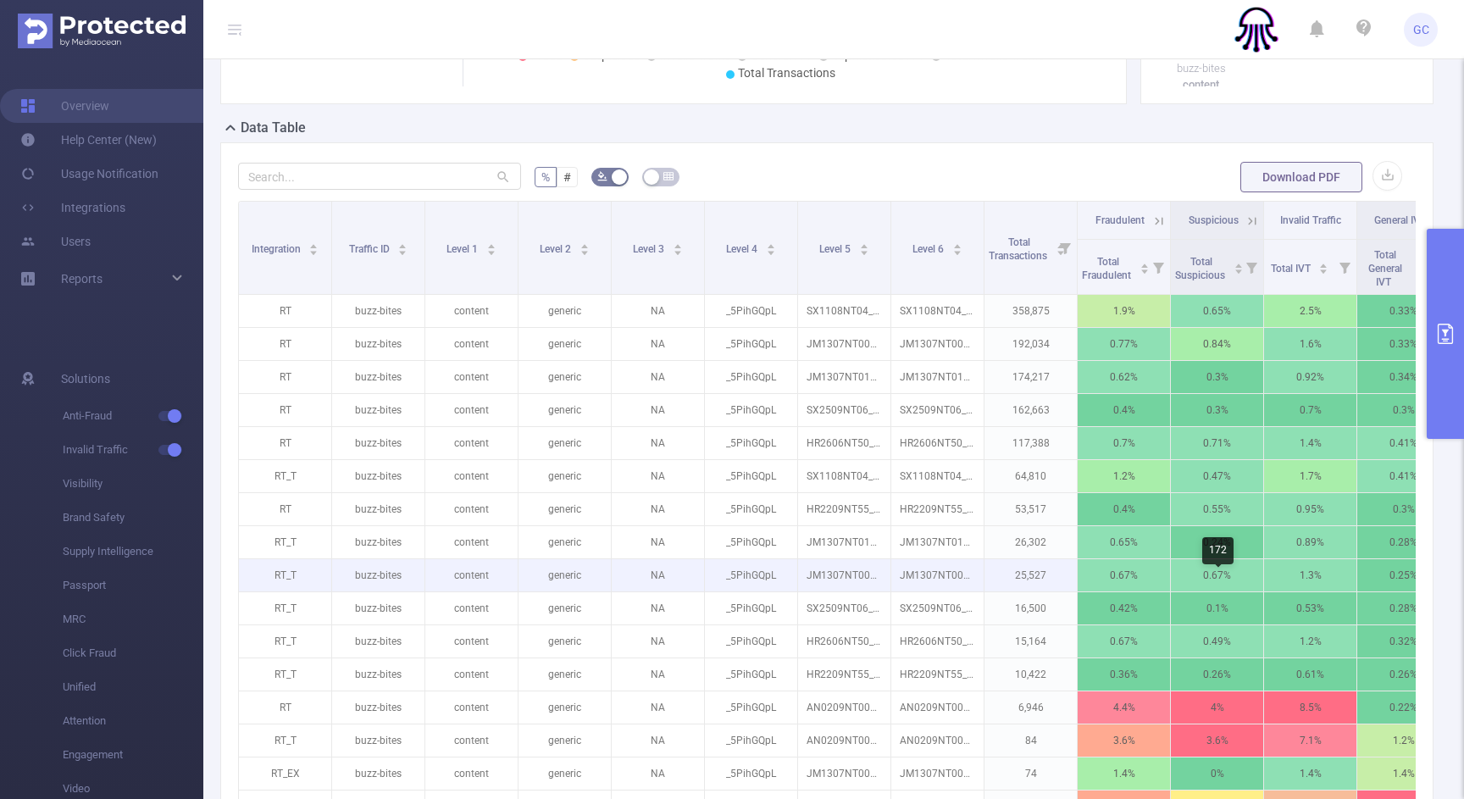
click at [1213, 589] on p "0.67%" at bounding box center [1217, 575] width 92 height 32
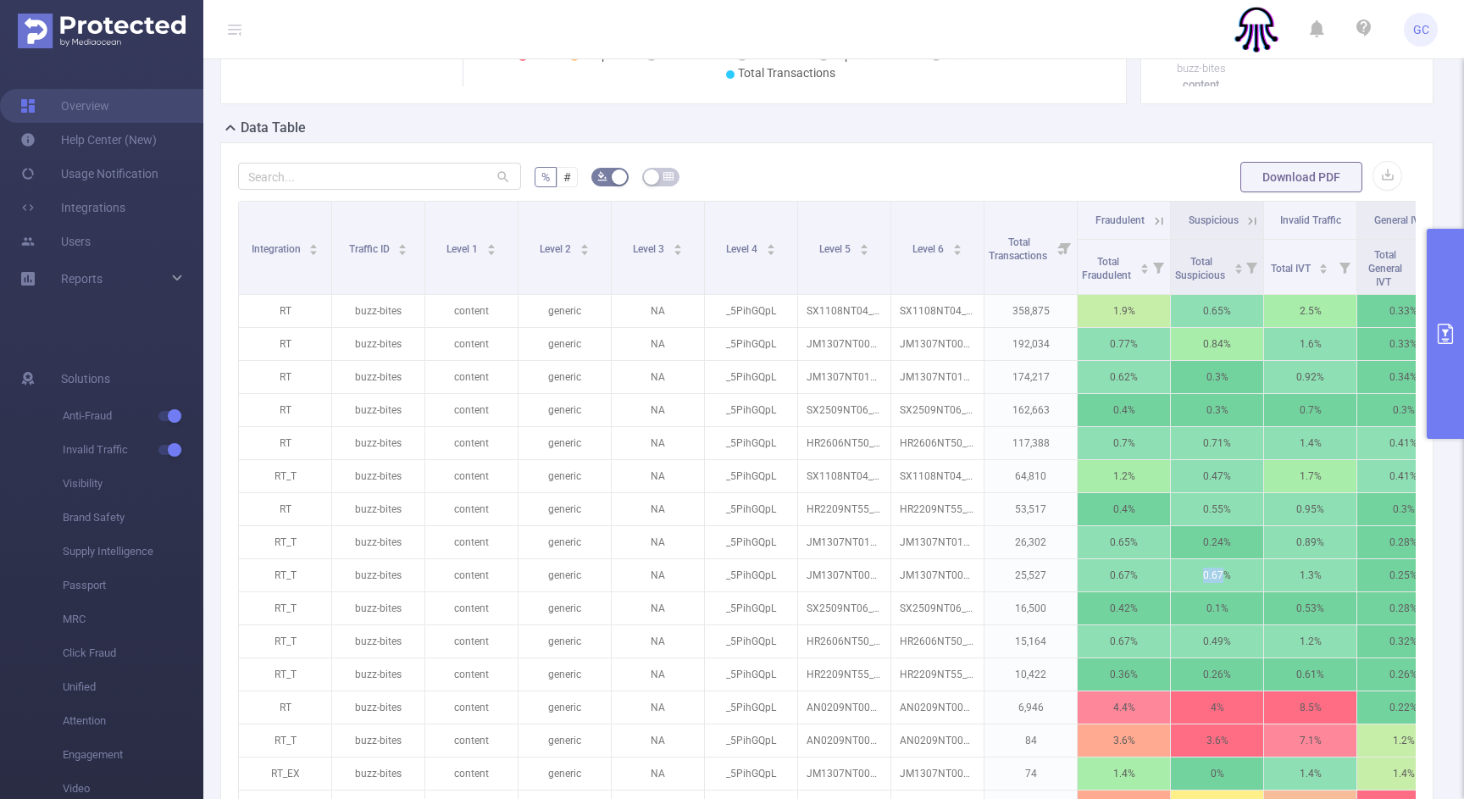
click at [1441, 330] on icon "primary" at bounding box center [1445, 334] width 20 height 20
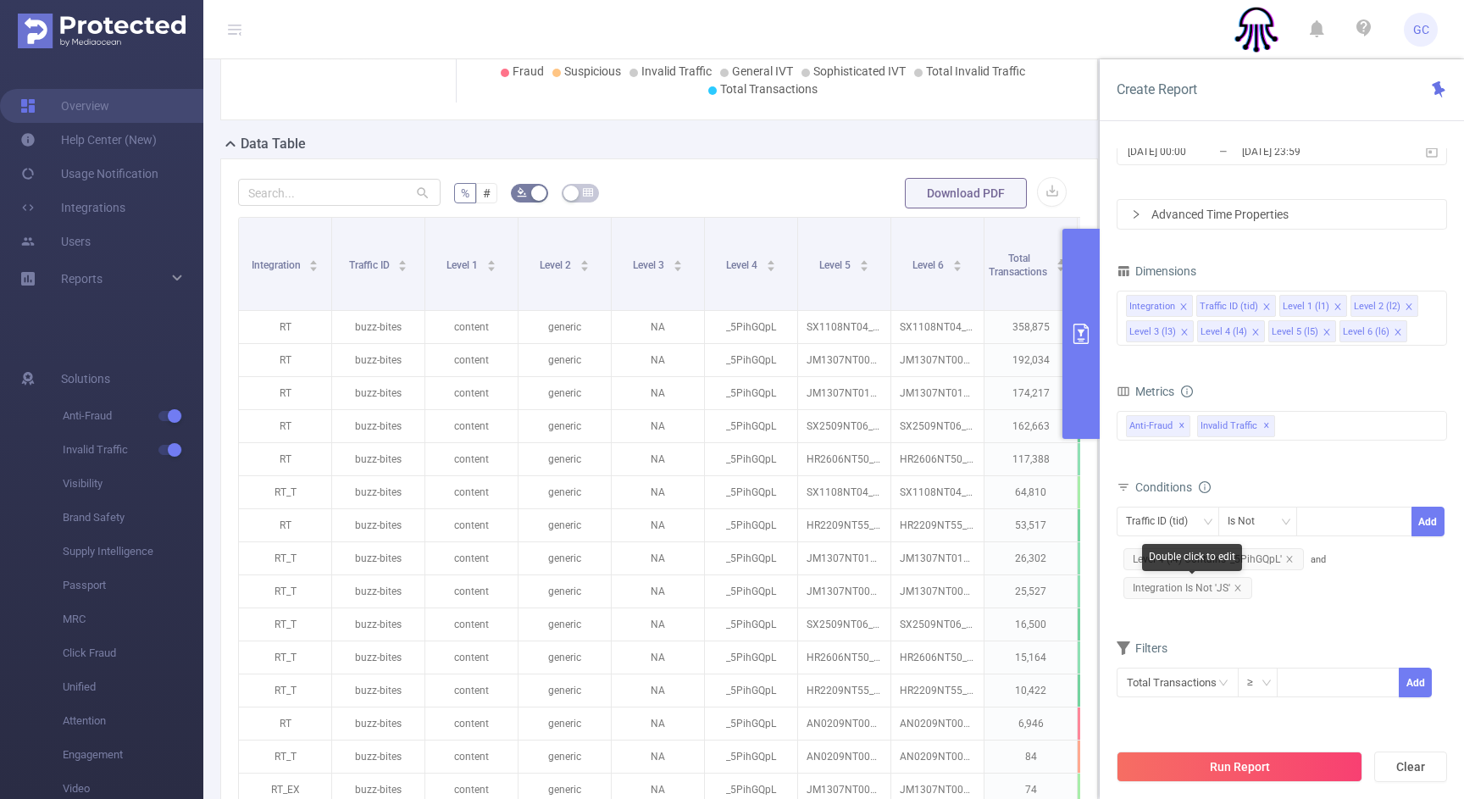
click at [1242, 591] on span "Integration Is Not 'JS'" at bounding box center [1187, 588] width 129 height 22
click at [1239, 588] on icon "icon: close" at bounding box center [1237, 588] width 8 height 8
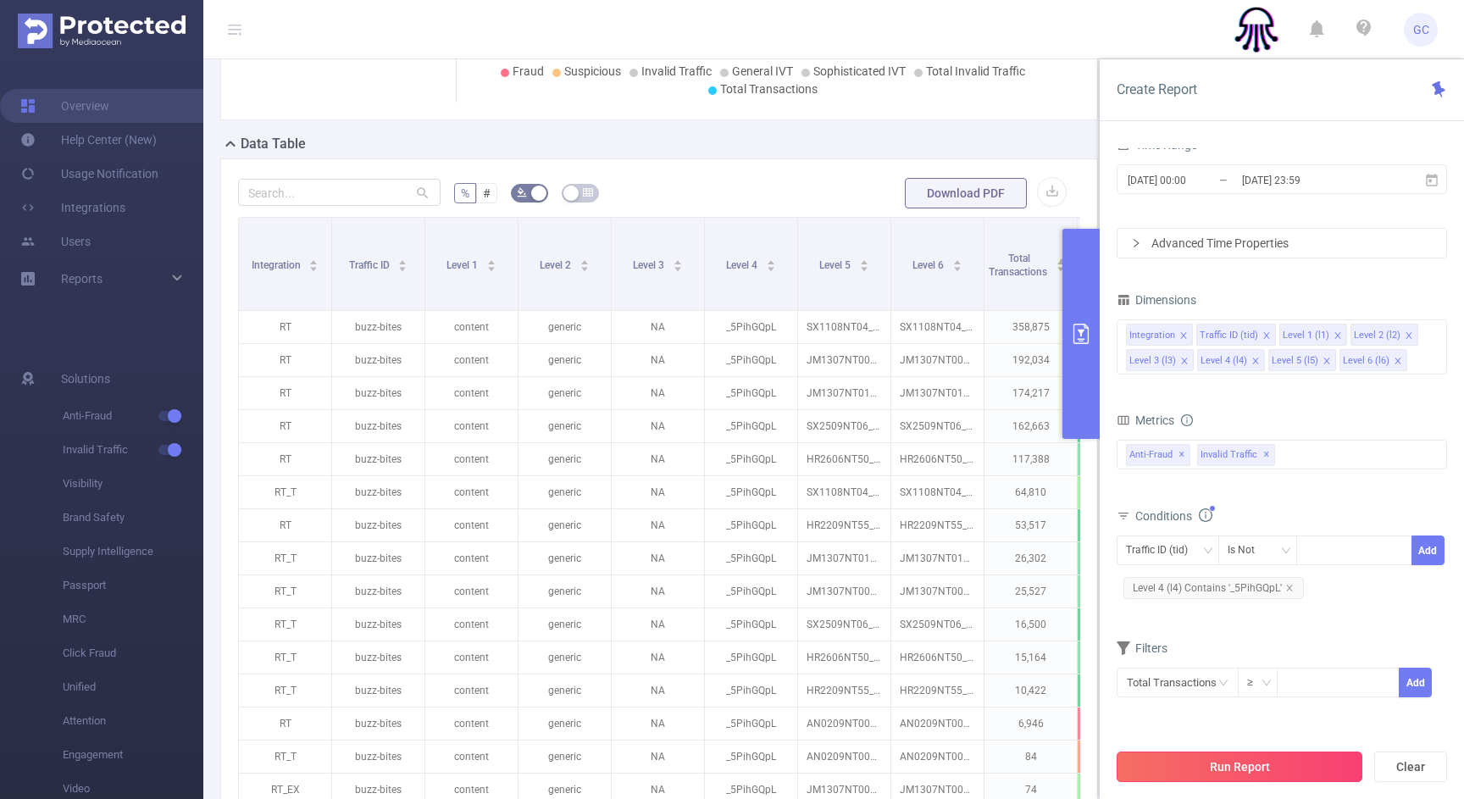
click at [1217, 765] on button "Run Report" at bounding box center [1240, 766] width 246 height 30
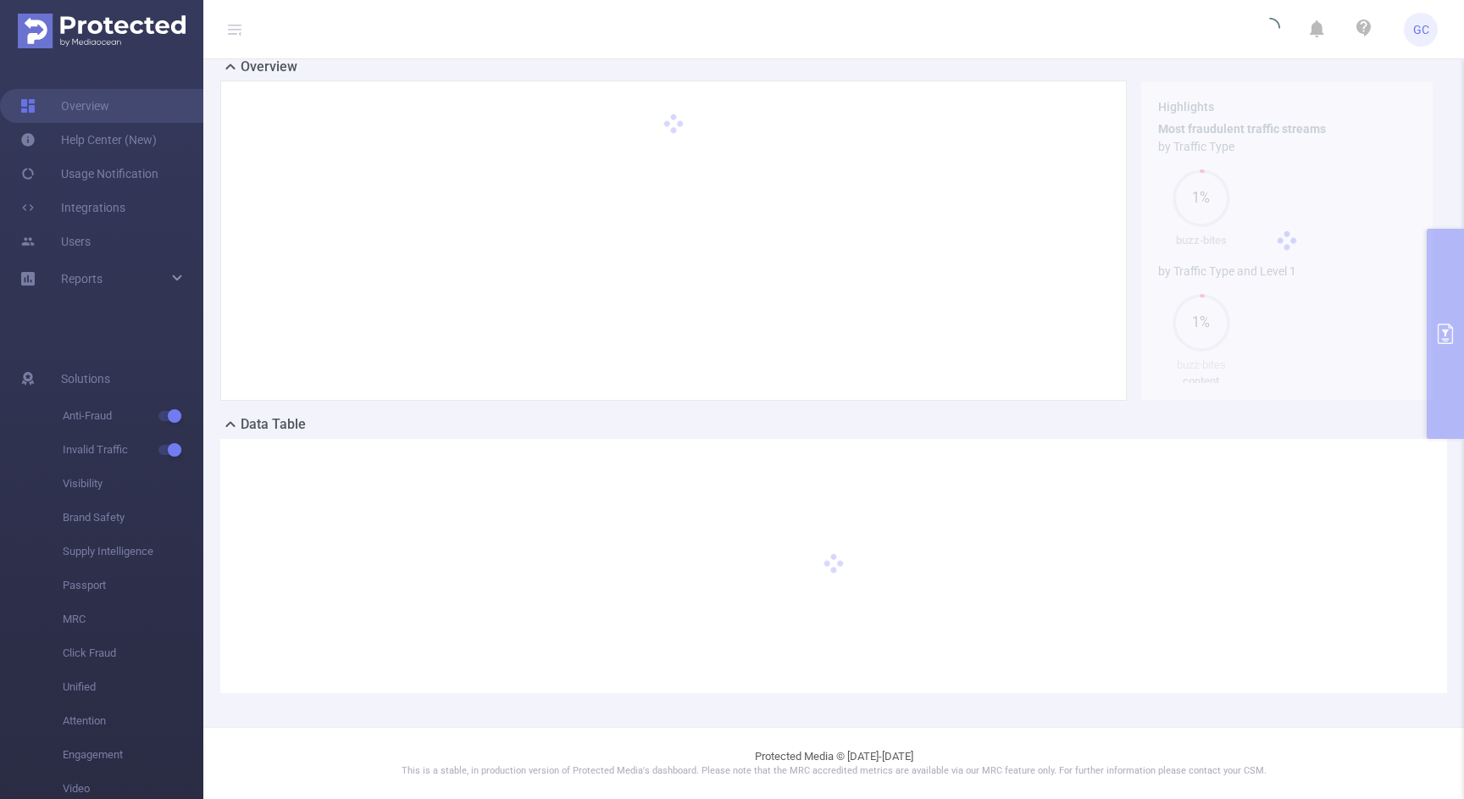
scroll to position [54, 0]
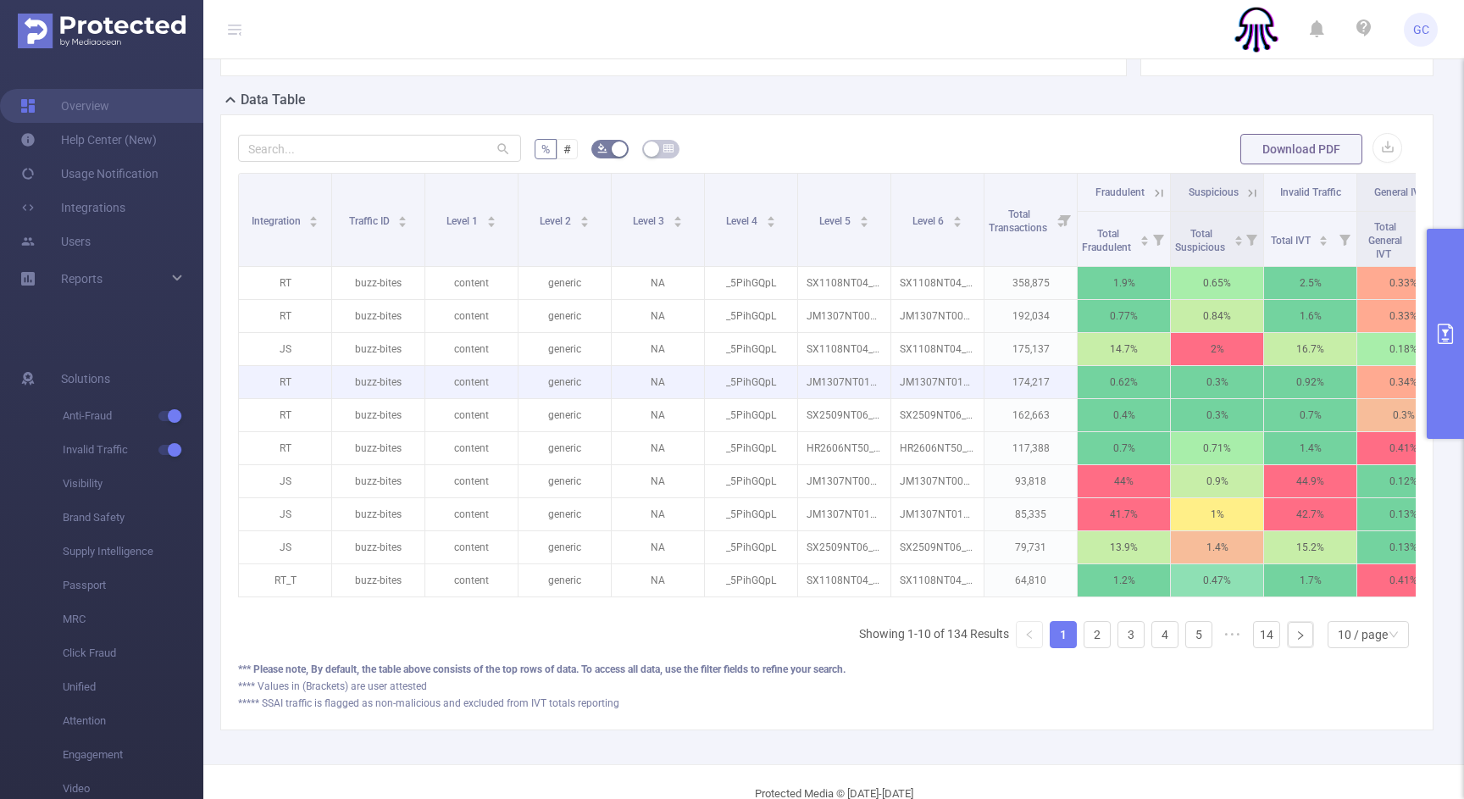
scroll to position [366, 0]
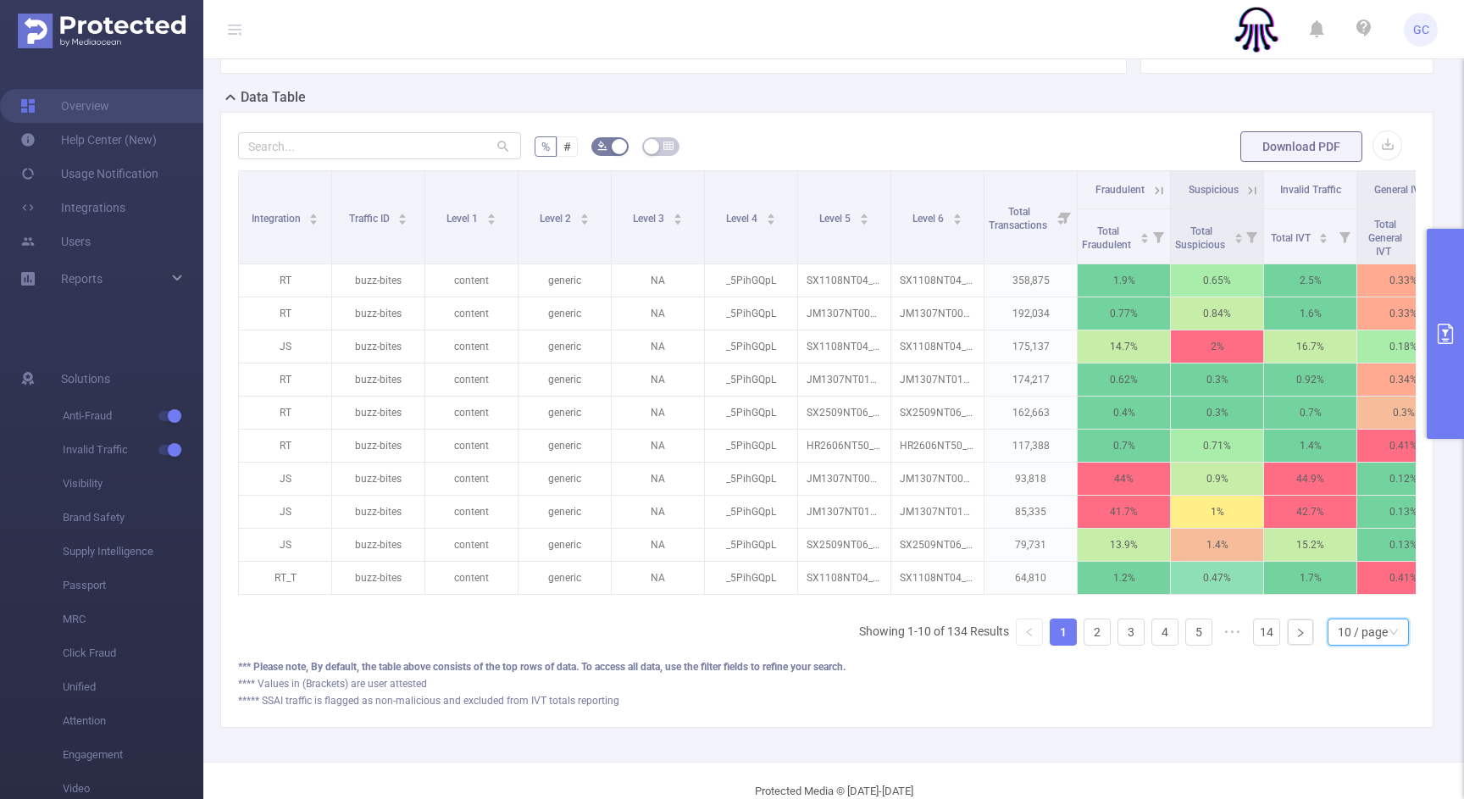
click at [1363, 645] on div "10 / page" at bounding box center [1363, 631] width 50 height 25
click at [1349, 615] on li "50 / page" at bounding box center [1367, 601] width 81 height 27
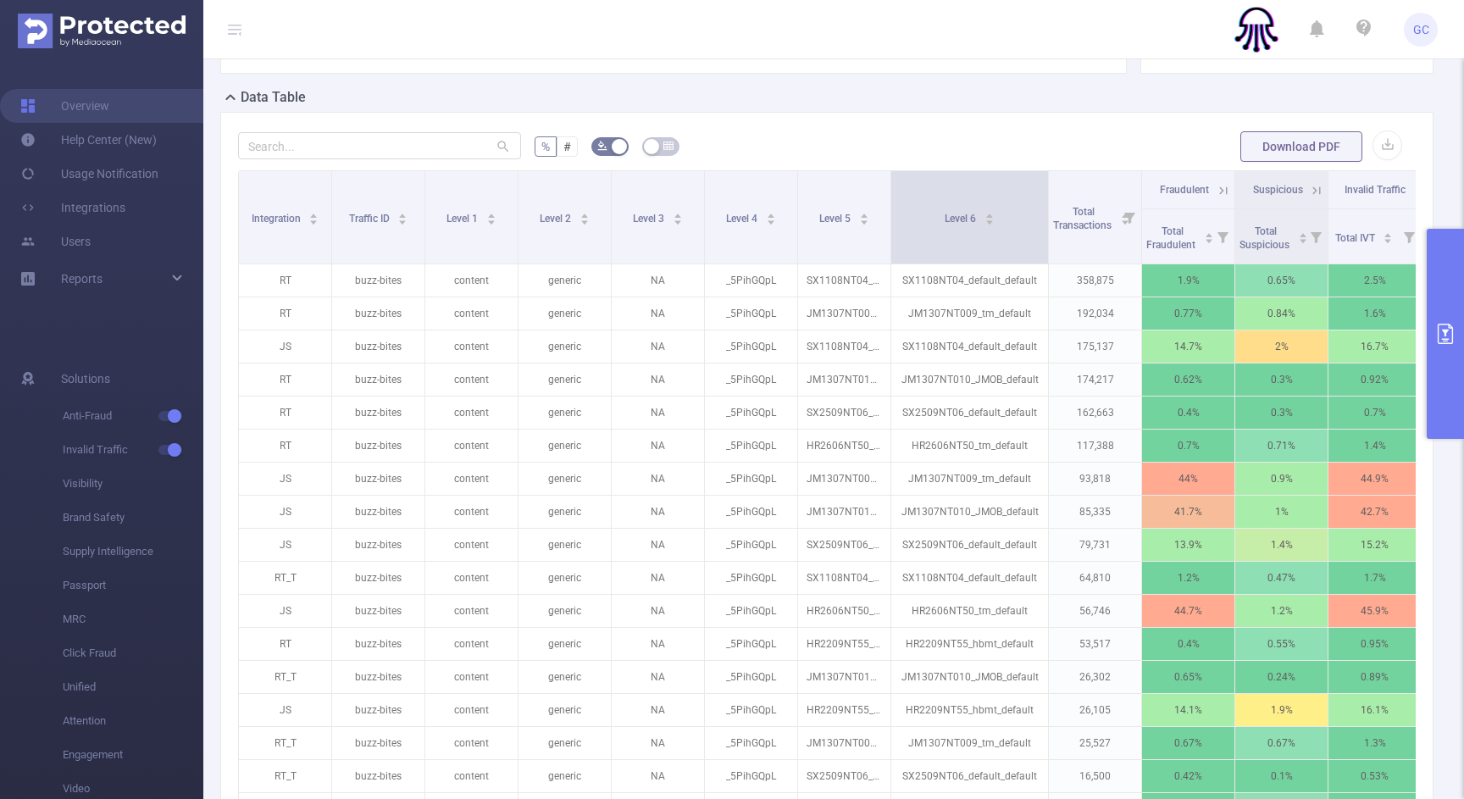
drag, startPoint x: 982, startPoint y: 232, endPoint x: 1048, endPoint y: 237, distance: 66.3
click at [1048, 237] on span at bounding box center [1048, 217] width 8 height 92
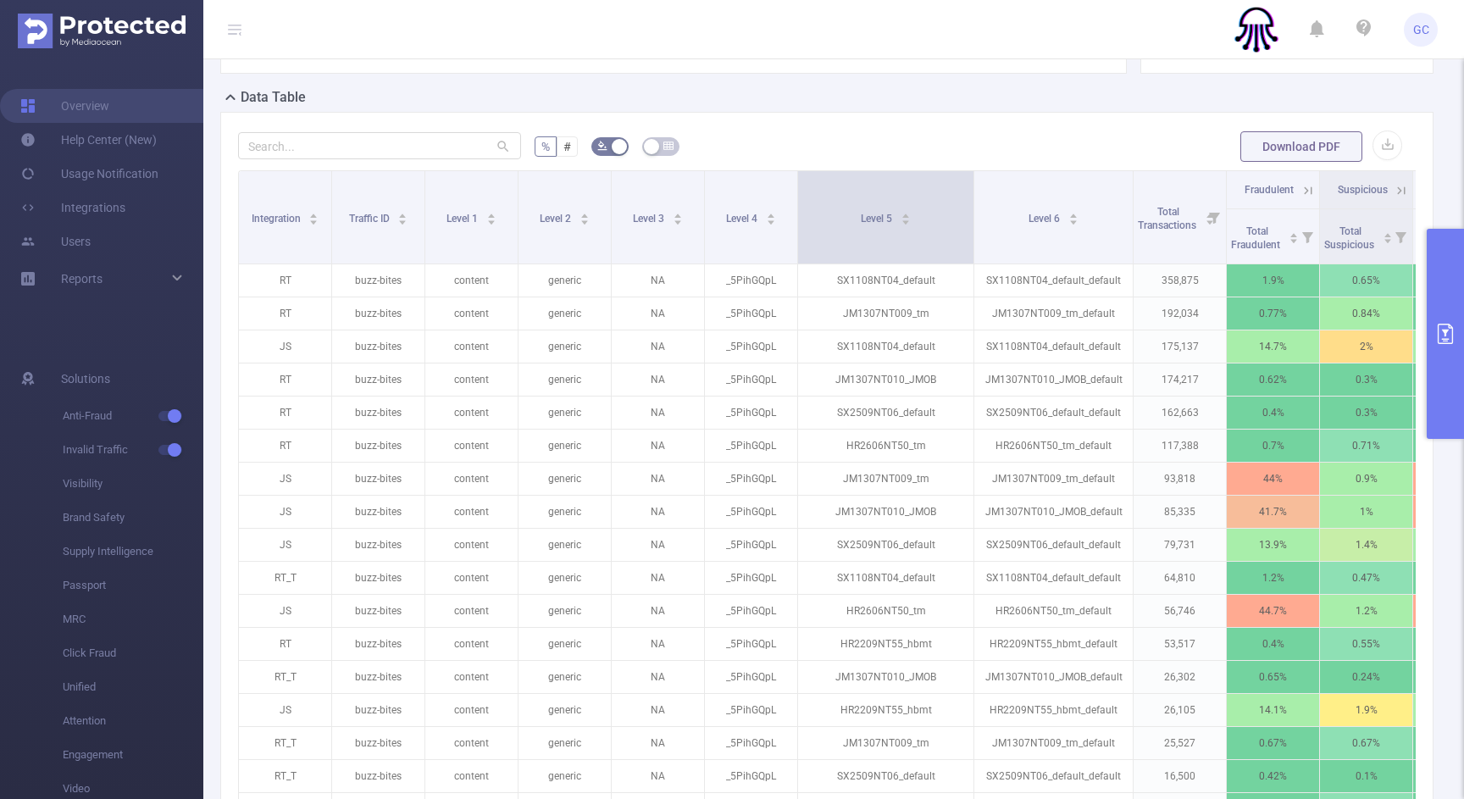
drag, startPoint x: 888, startPoint y: 262, endPoint x: 971, endPoint y: 255, distance: 83.3
click at [971, 255] on span at bounding box center [973, 217] width 8 height 92
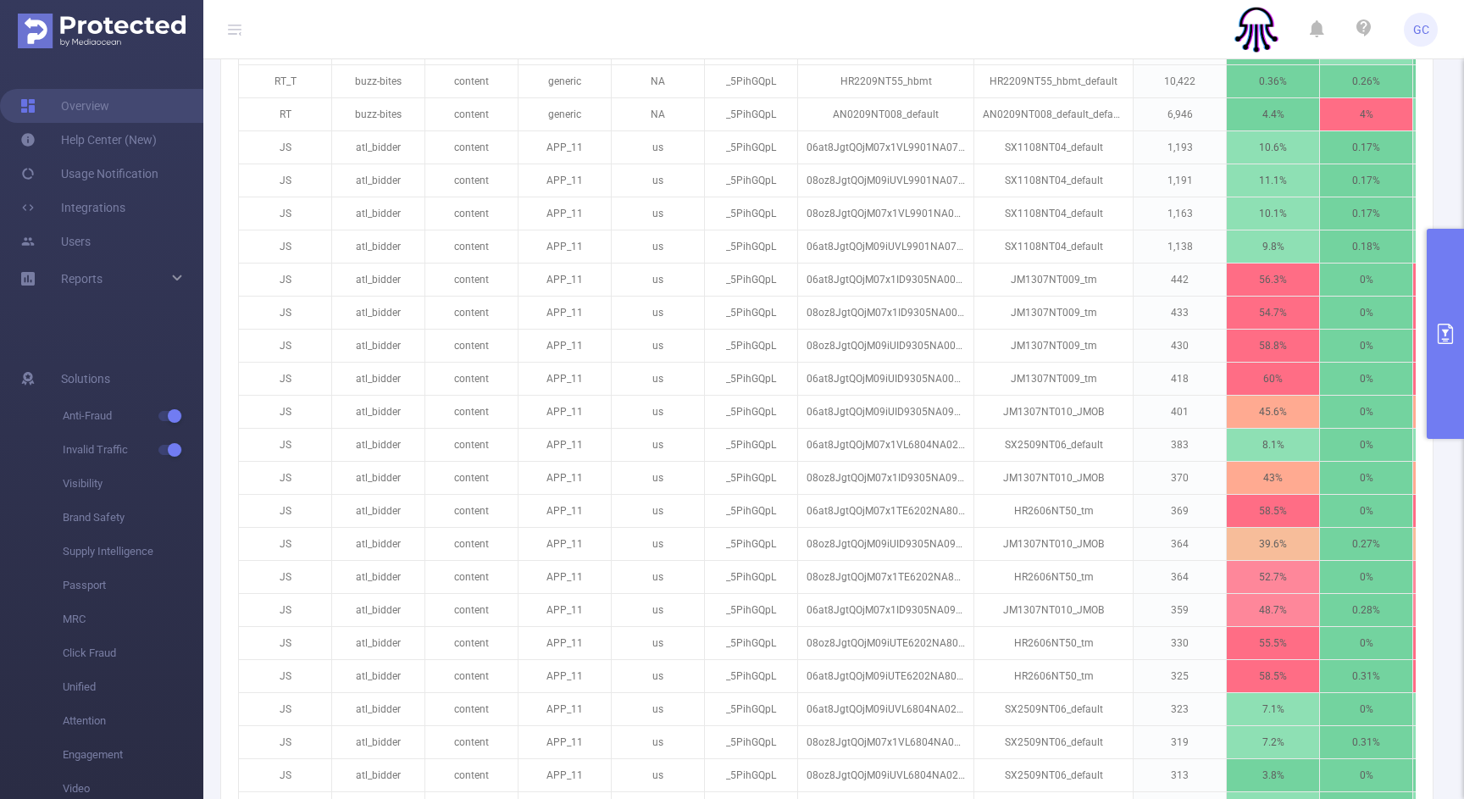
scroll to position [1163, 0]
